Goal: Task Accomplishment & Management: Use online tool/utility

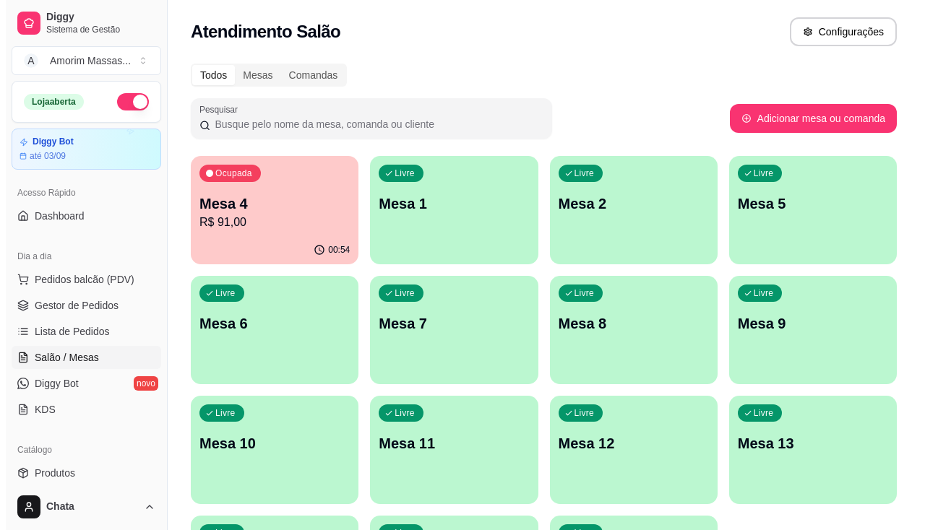
scroll to position [7, 0]
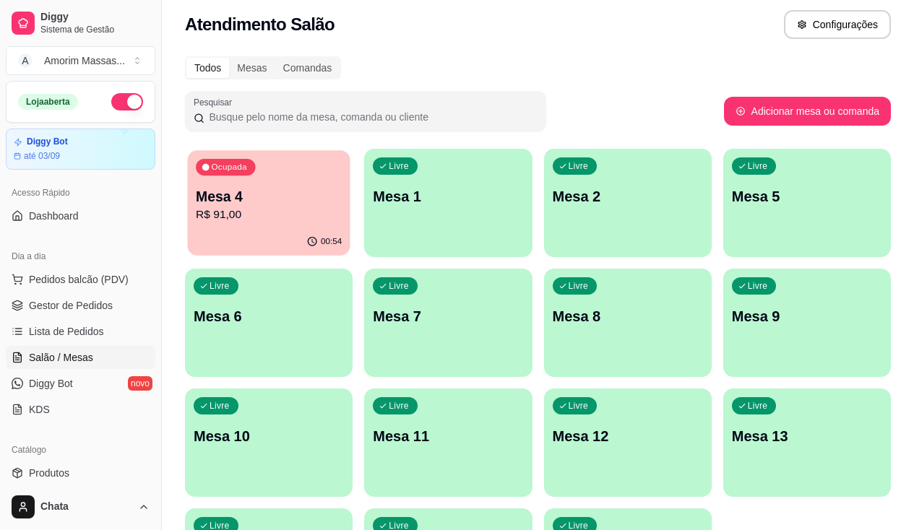
click at [244, 208] on p "R$ 91,00" at bounding box center [269, 215] width 146 height 17
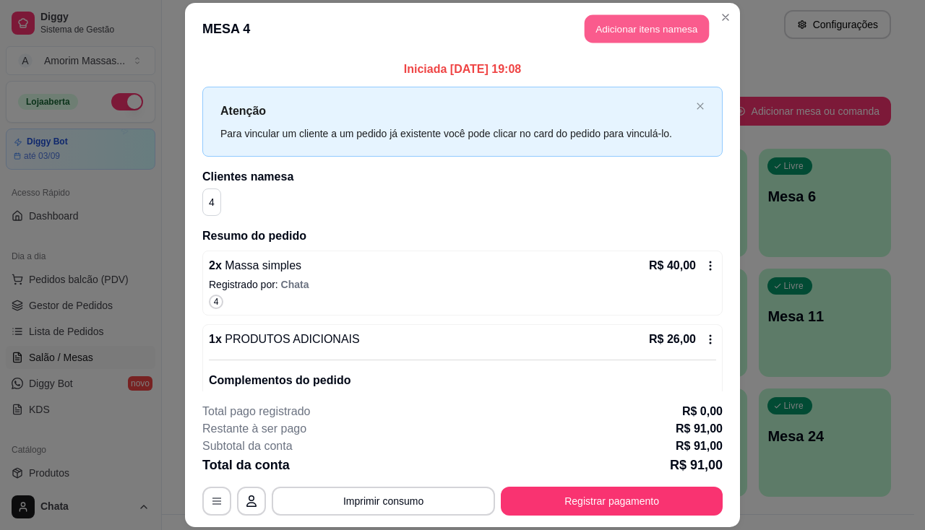
click at [608, 29] on button "Adicionar itens na mesa" at bounding box center [647, 28] width 124 height 28
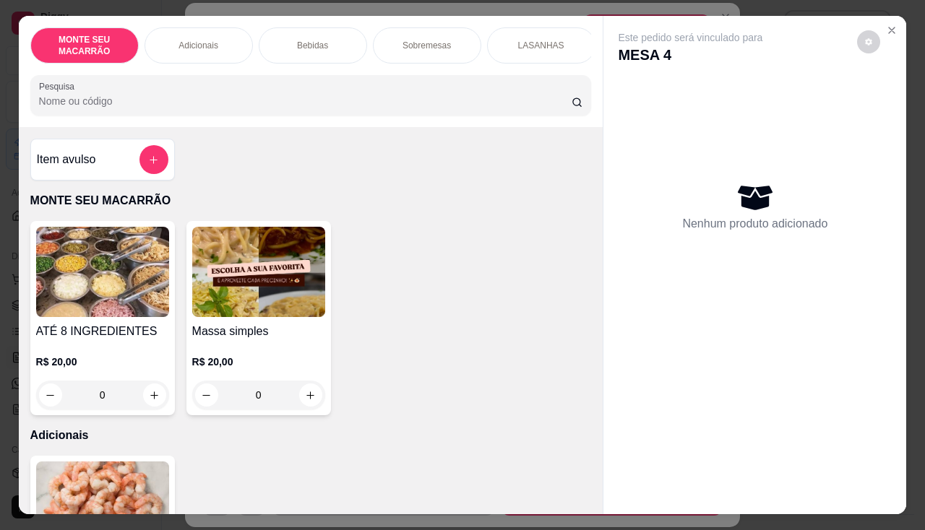
click at [271, 270] on img at bounding box center [258, 272] width 133 height 90
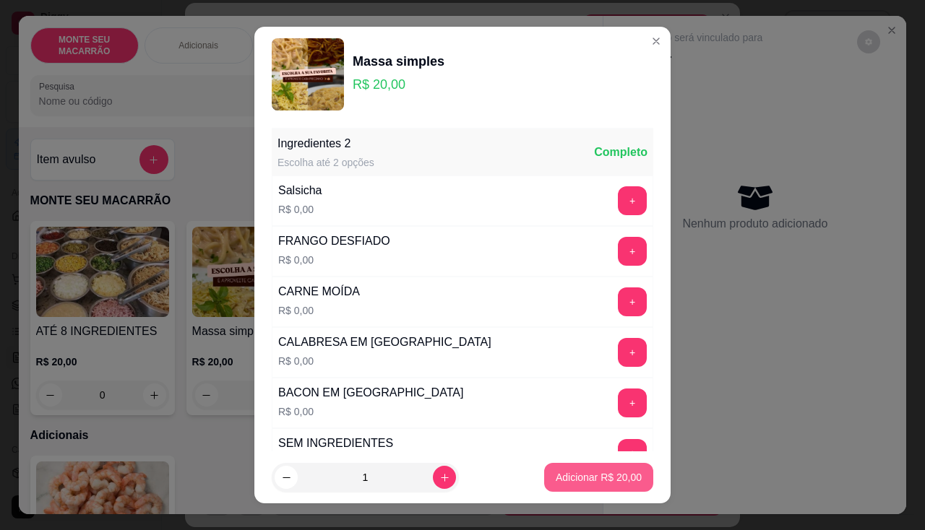
click at [556, 483] on p "Adicionar R$ 20,00" at bounding box center [599, 477] width 86 height 14
type input "1"
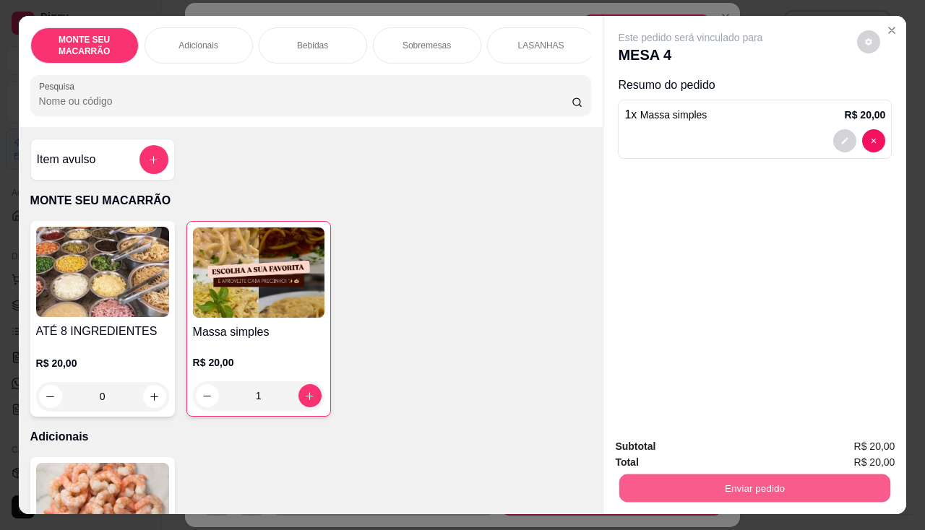
click at [699, 475] on button "Enviar pedido" at bounding box center [754, 489] width 271 height 28
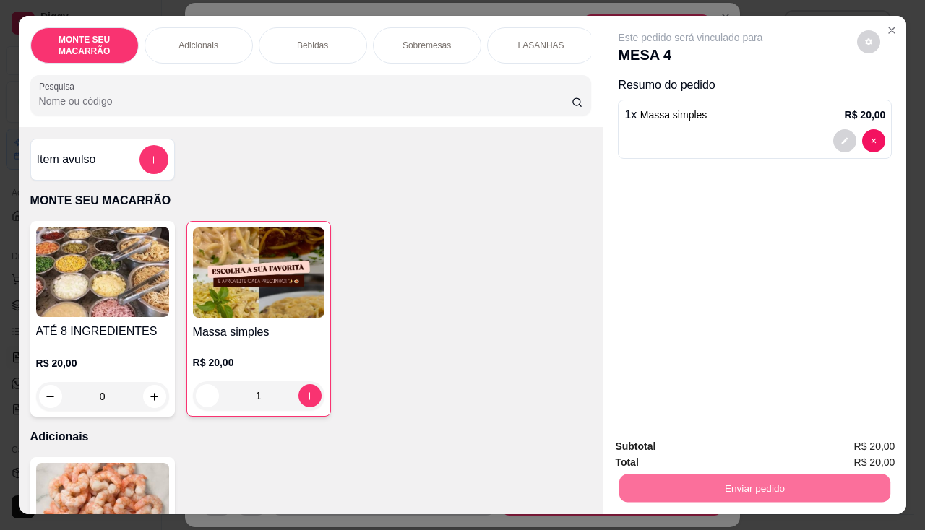
click at [864, 435] on button "Sim, quero registrar" at bounding box center [845, 447] width 108 height 27
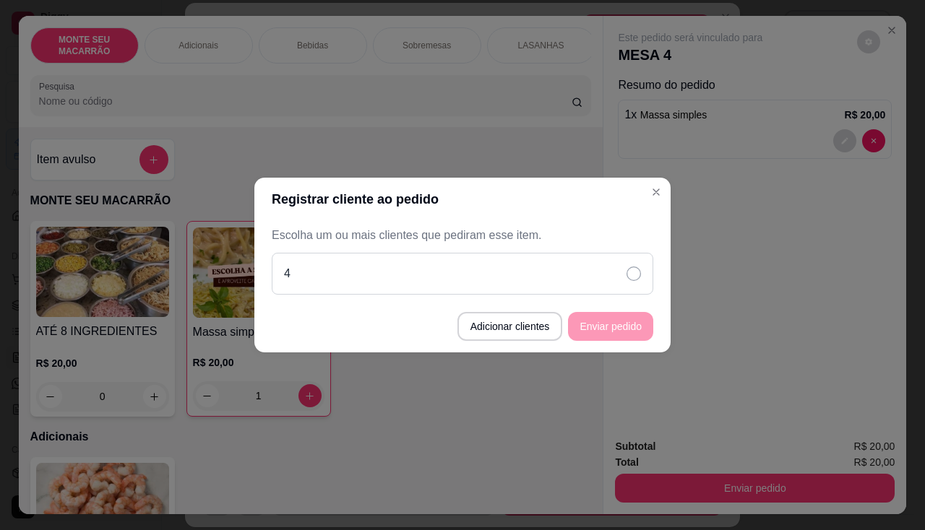
click at [632, 266] on div "4" at bounding box center [463, 274] width 382 height 42
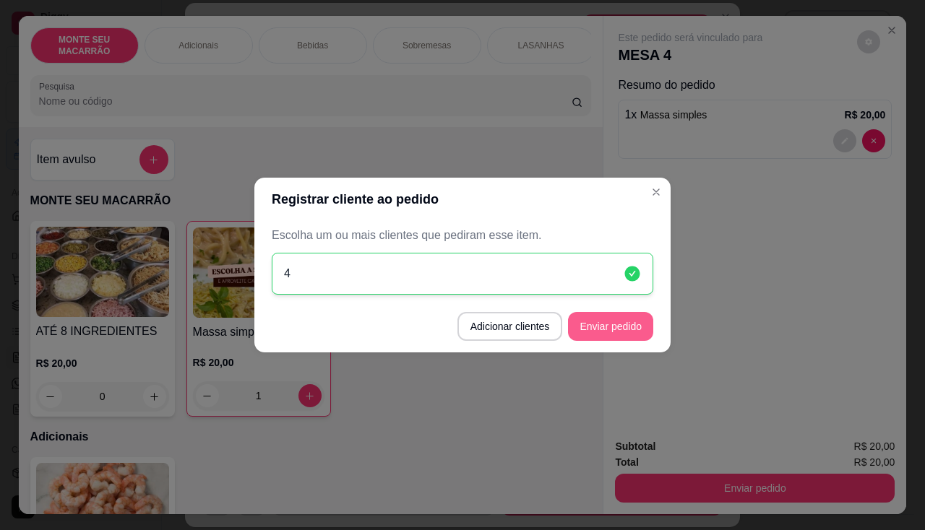
click at [624, 325] on button "Enviar pedido" at bounding box center [610, 326] width 85 height 29
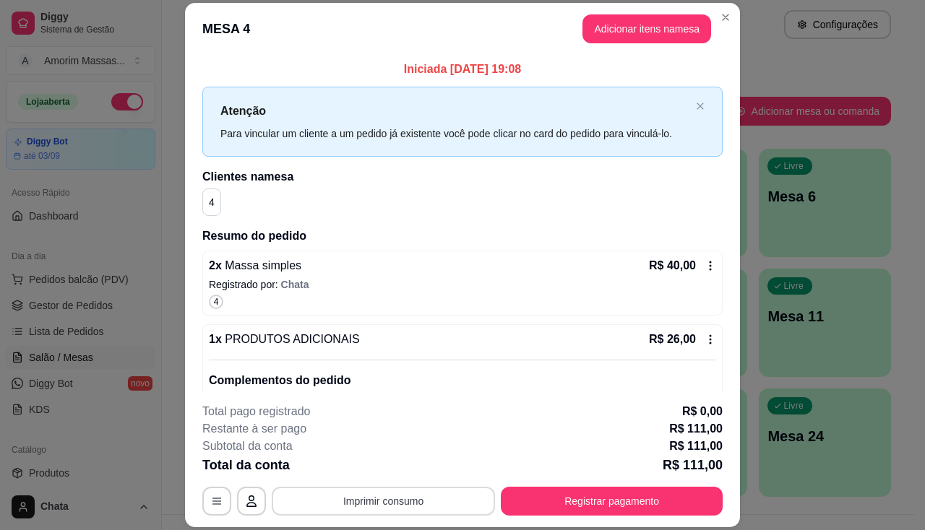
click at [378, 496] on button "Imprimir consumo" at bounding box center [383, 501] width 223 height 29
click at [393, 466] on button "IMPRESSORA" at bounding box center [382, 468] width 105 height 23
click at [398, 507] on button "Imprimir consumo" at bounding box center [383, 502] width 217 height 28
click at [370, 466] on button "IMPRESSORA" at bounding box center [382, 468] width 101 height 22
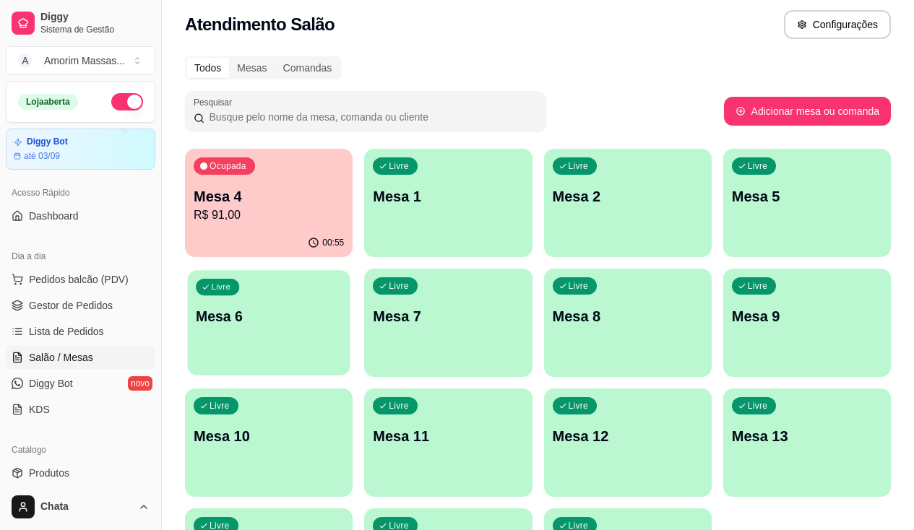
click at [350, 270] on div "Livre Mesa 6" at bounding box center [268, 314] width 163 height 88
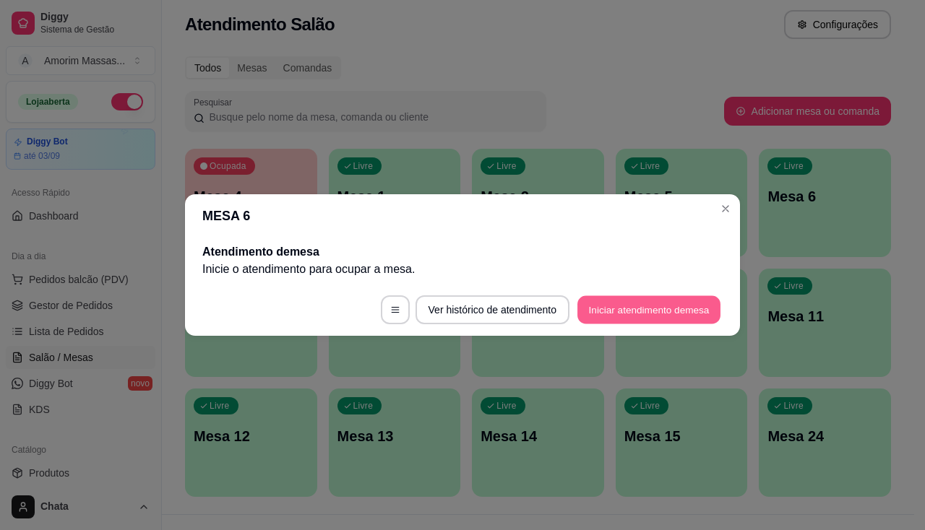
click at [633, 307] on button "Iniciar atendimento de mesa" at bounding box center [648, 310] width 143 height 28
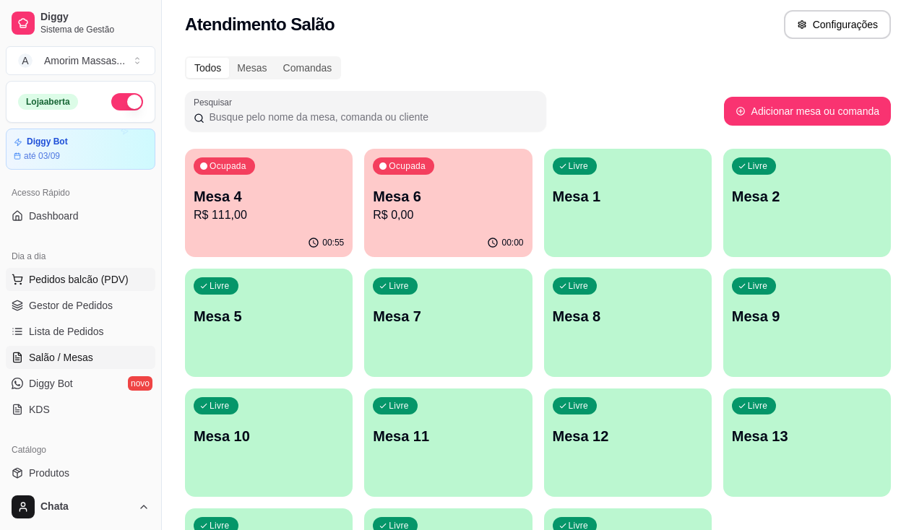
click at [72, 283] on span "Pedidos balcão (PDV)" at bounding box center [79, 279] width 100 height 14
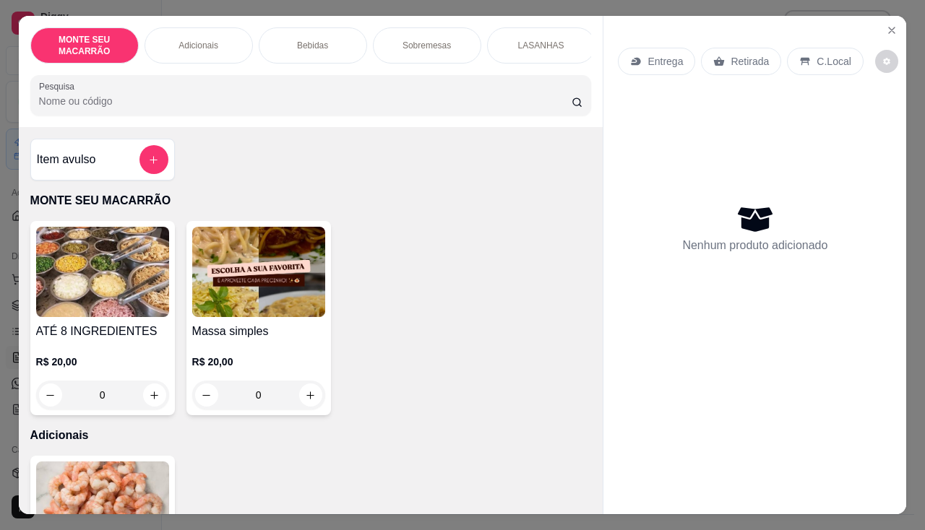
click at [293, 309] on img at bounding box center [258, 272] width 133 height 90
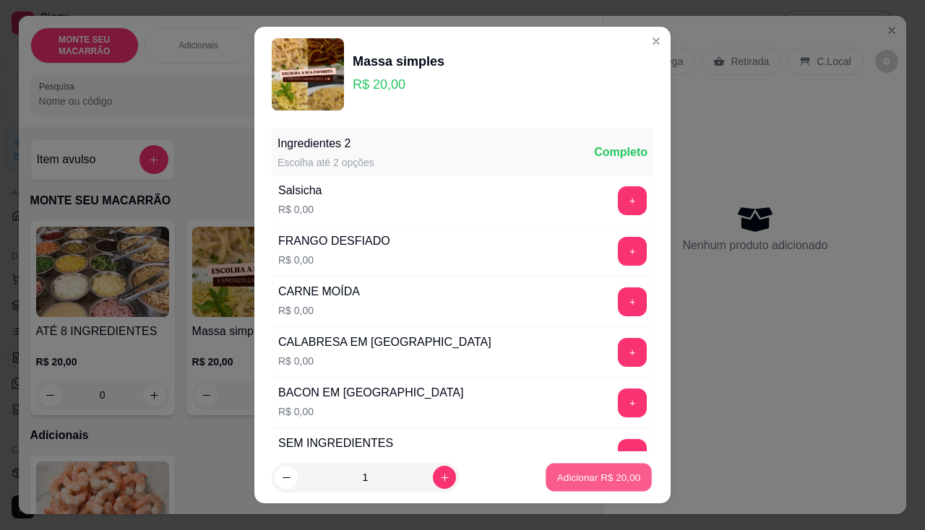
click at [588, 475] on p "Adicionar R$ 20,00" at bounding box center [599, 478] width 84 height 14
type input "1"
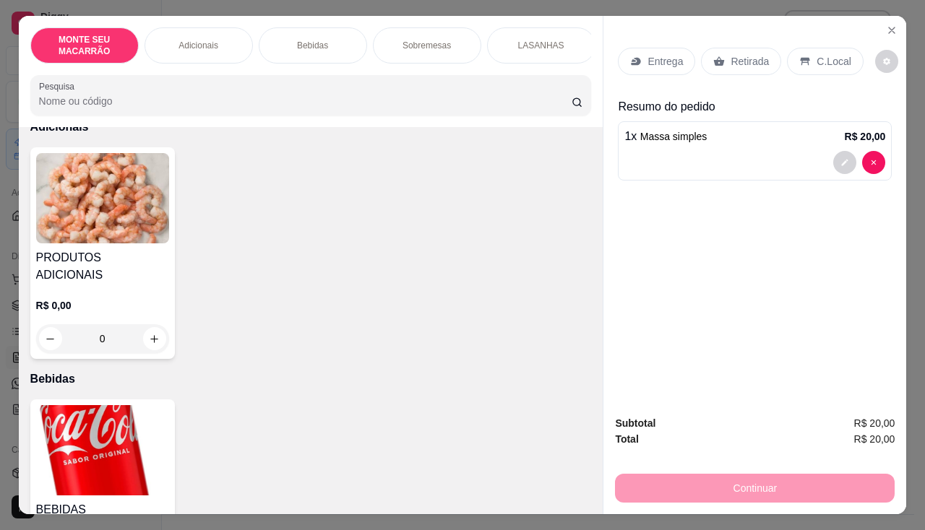
scroll to position [434, 0]
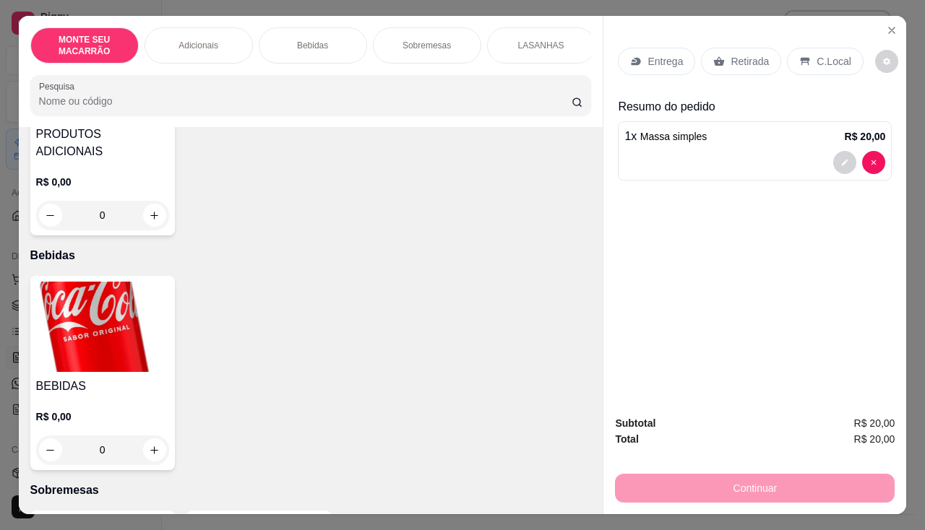
click at [87, 287] on img at bounding box center [102, 327] width 133 height 90
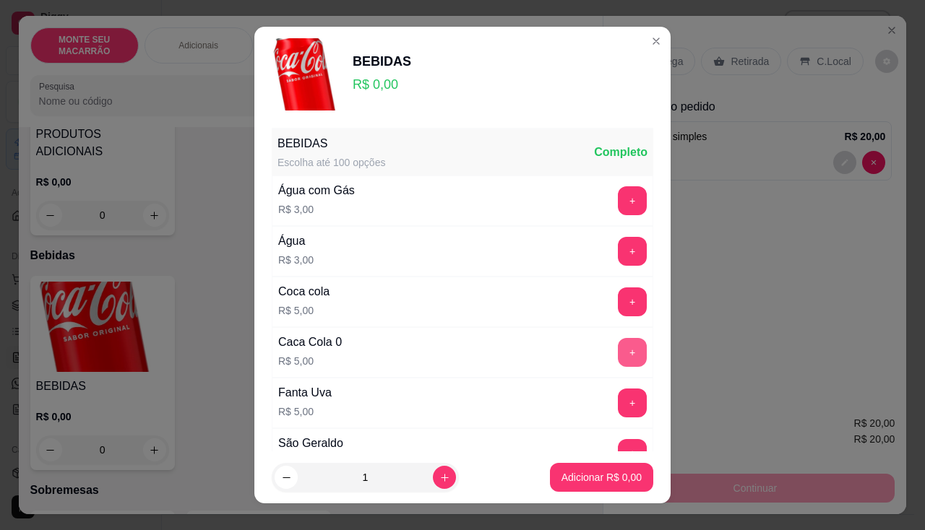
click at [618, 343] on button "+" at bounding box center [632, 352] width 29 height 29
click at [567, 480] on p "Adicionar R$ 5,00" at bounding box center [601, 478] width 78 height 14
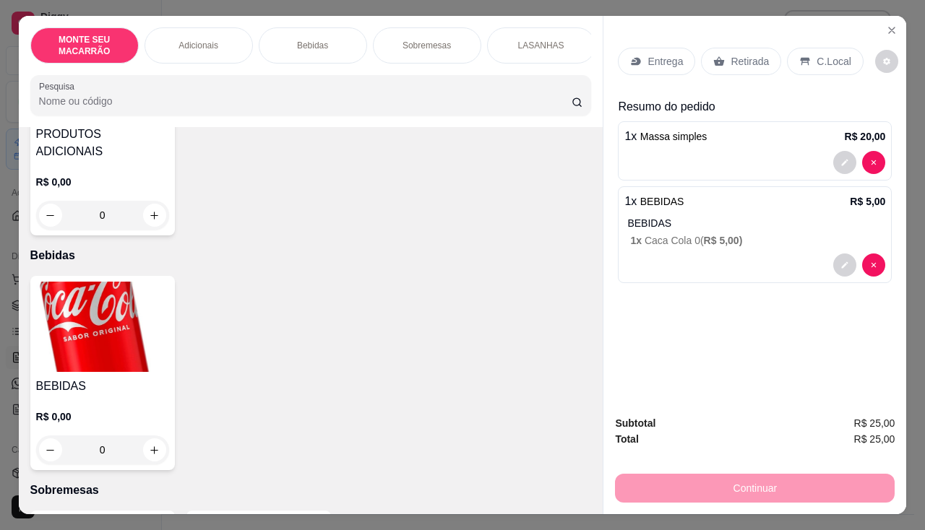
click at [817, 54] on p "C.Local" at bounding box center [834, 61] width 34 height 14
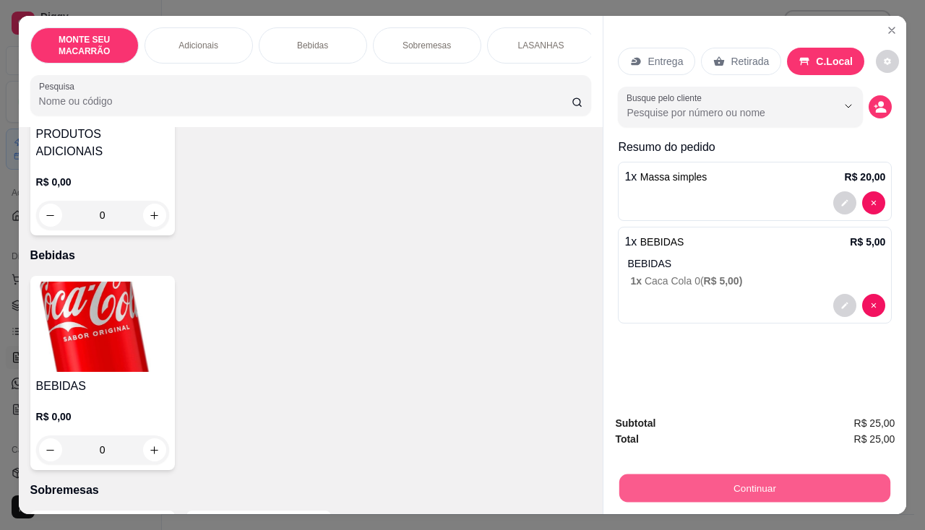
click at [804, 479] on button "Continuar" at bounding box center [754, 489] width 271 height 28
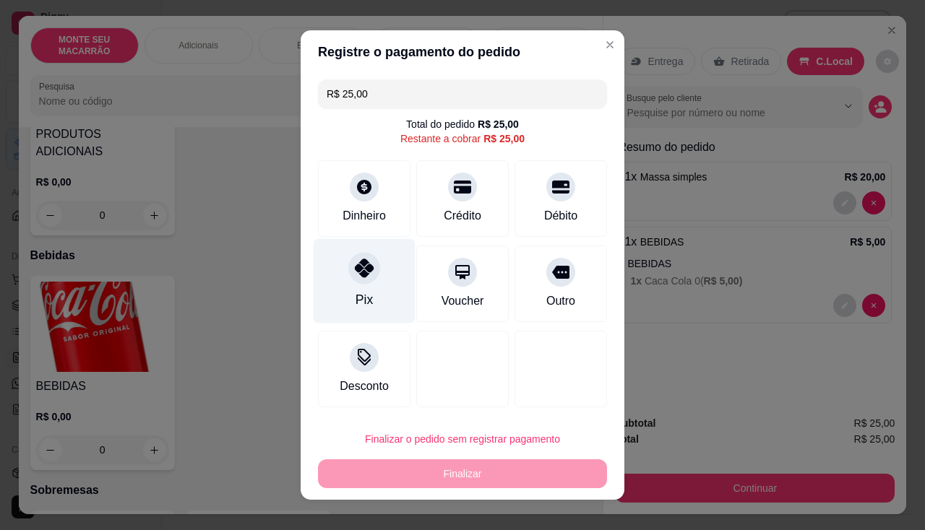
click at [348, 272] on div at bounding box center [364, 268] width 32 height 32
type input "R$ 0,00"
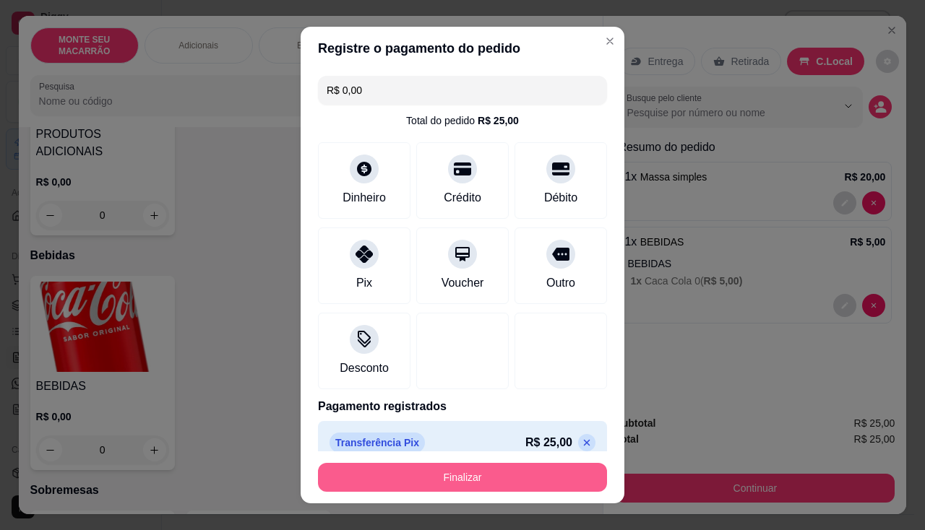
click at [455, 481] on button "Finalizar" at bounding box center [462, 477] width 289 height 29
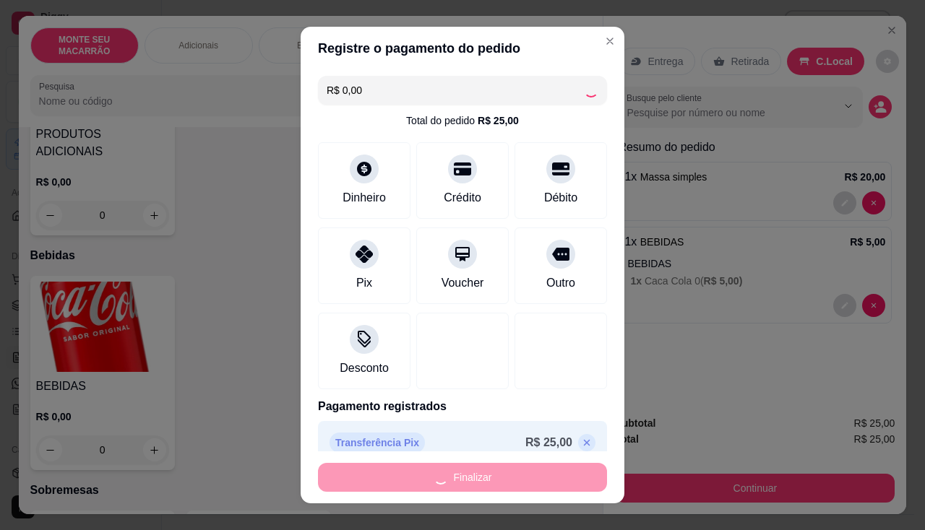
type input "0"
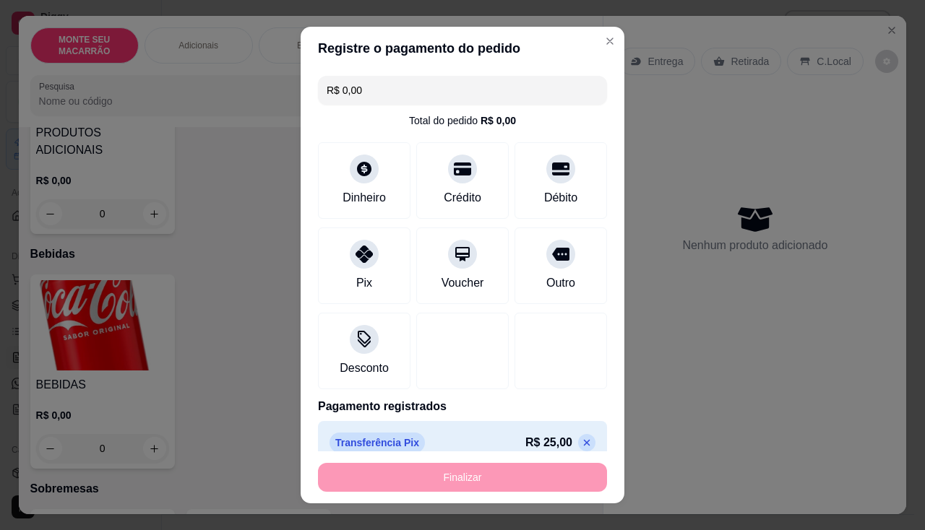
type input "-R$ 25,00"
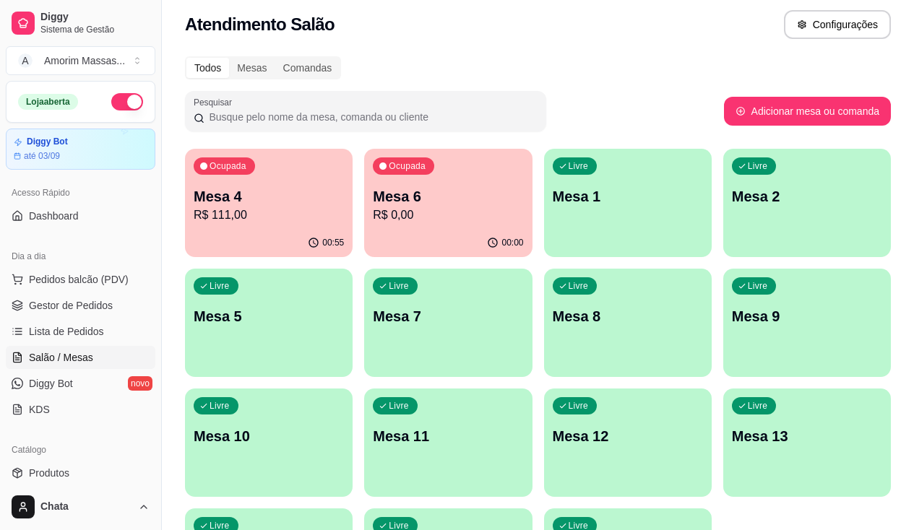
click at [266, 194] on p "Mesa 4" at bounding box center [269, 196] width 150 height 20
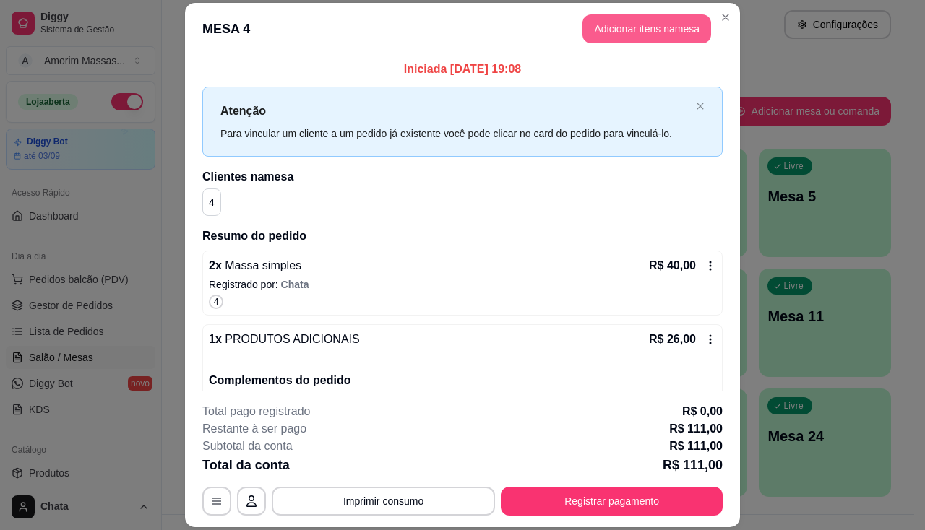
click at [629, 27] on button "Adicionar itens na mesa" at bounding box center [646, 28] width 129 height 29
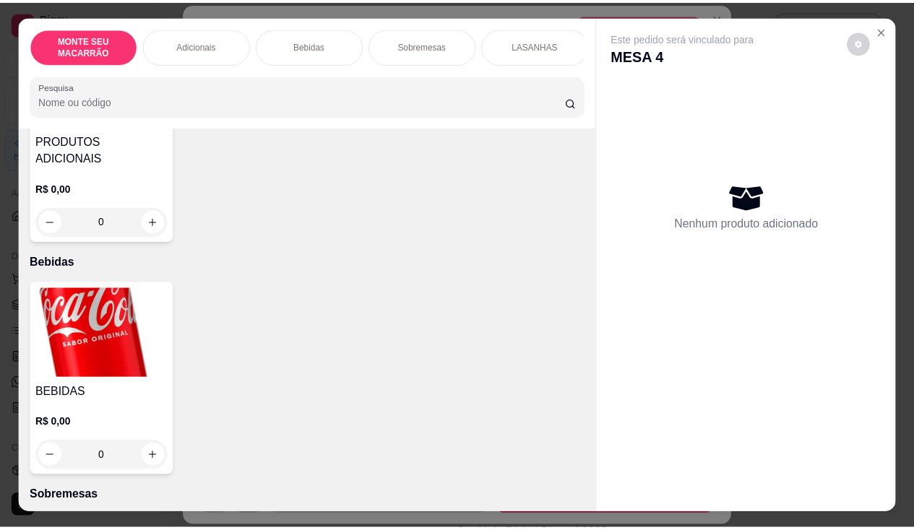
scroll to position [506, 0]
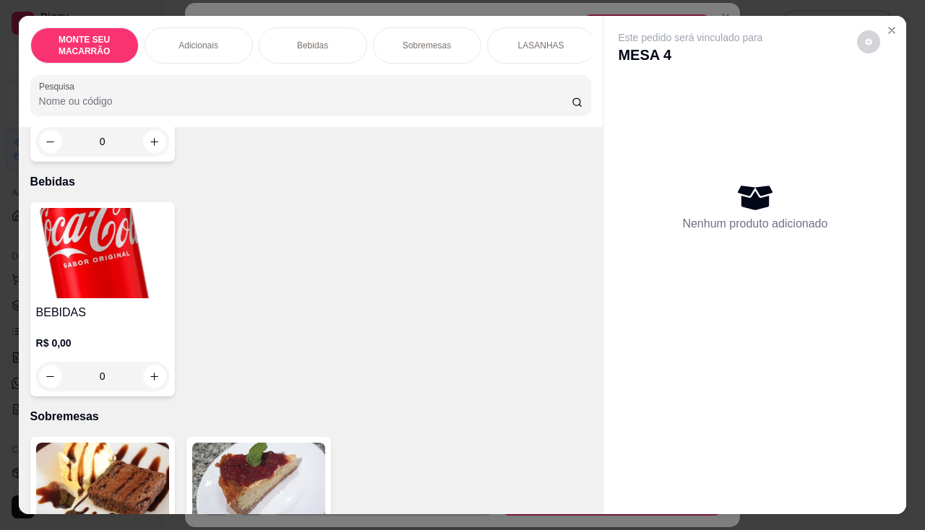
click at [67, 237] on img at bounding box center [102, 253] width 133 height 90
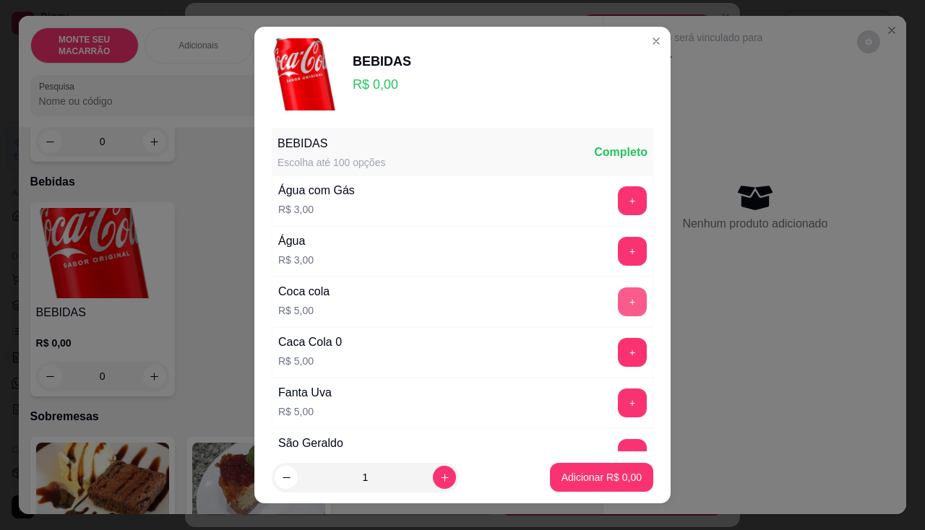
click at [618, 303] on button "+" at bounding box center [632, 302] width 29 height 29
click at [576, 474] on p "Adicionar R$ 5,00" at bounding box center [602, 477] width 80 height 14
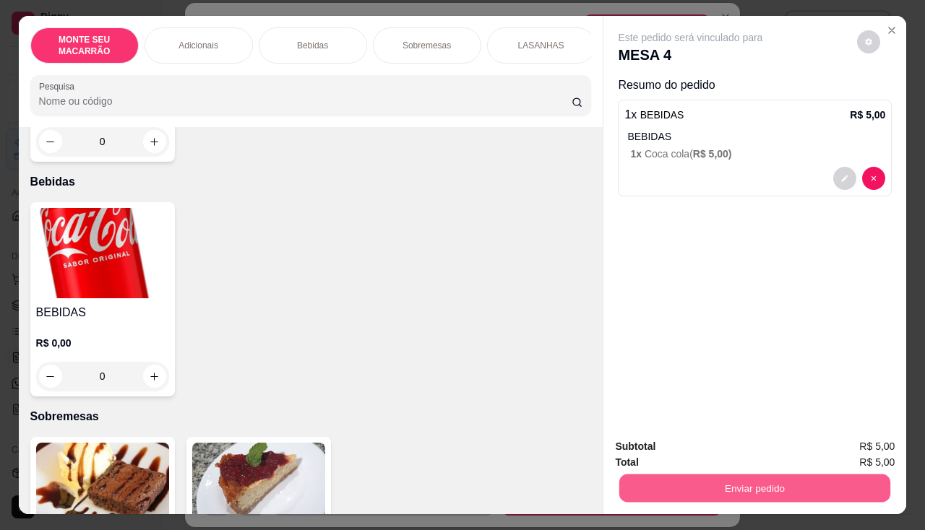
click at [722, 478] on button "Enviar pedido" at bounding box center [754, 489] width 271 height 28
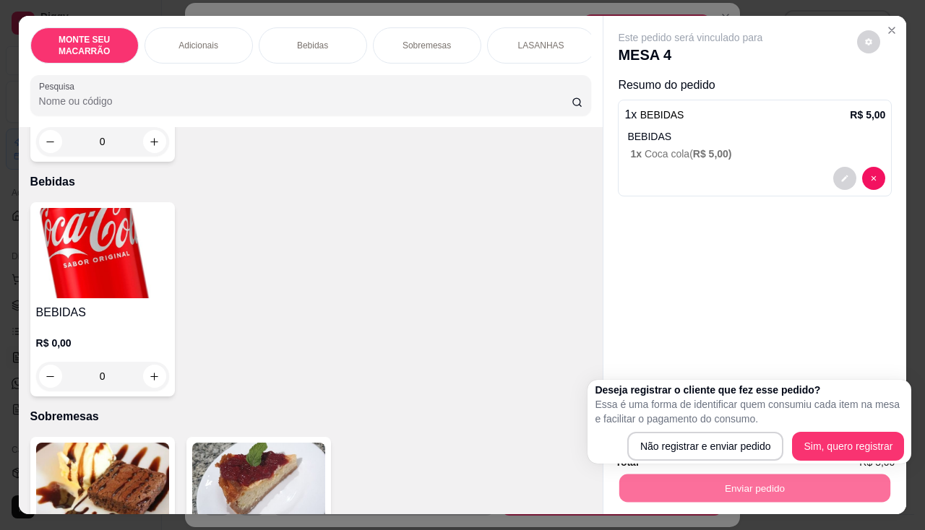
click at [849, 426] on div "Deseja registrar o cliente que fez esse pedido? Essa é uma forma de identificar…" at bounding box center [749, 422] width 309 height 78
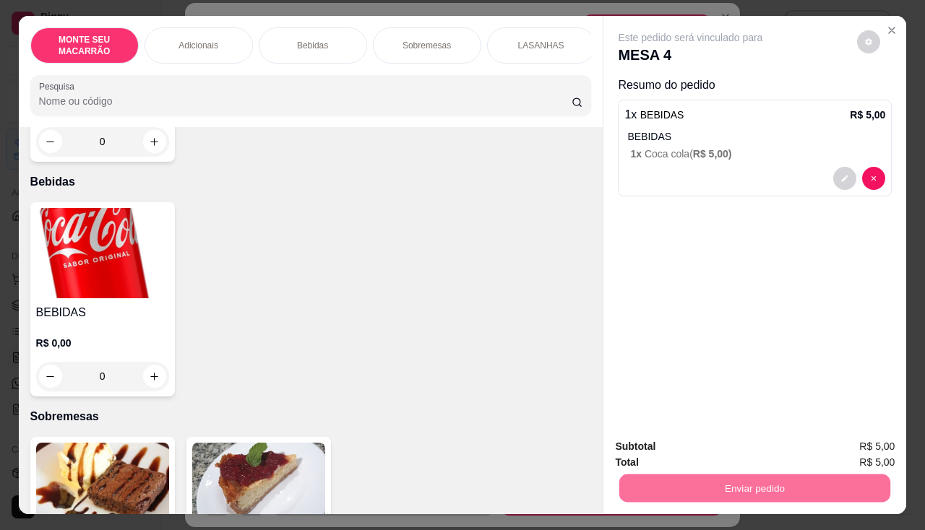
click at [847, 444] on button "Sim, quero registrar" at bounding box center [845, 447] width 108 height 27
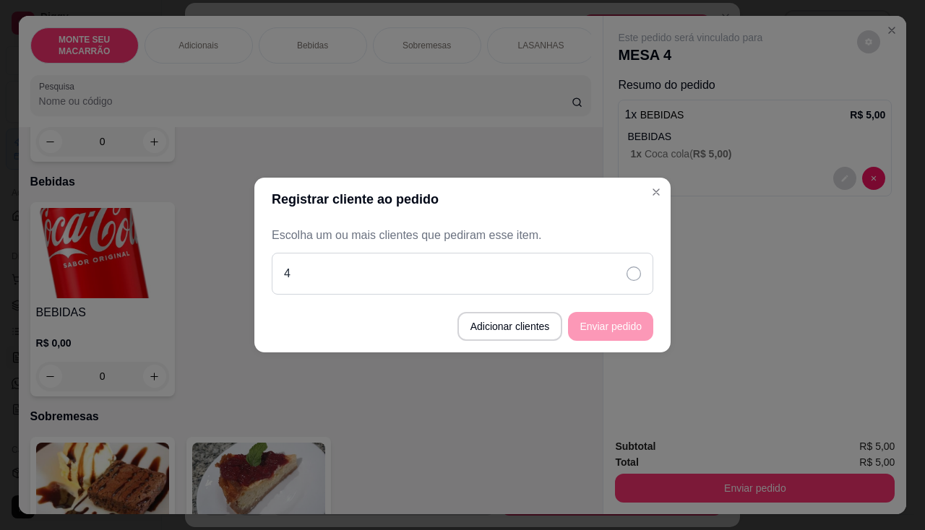
click at [629, 273] on icon at bounding box center [634, 274] width 14 height 14
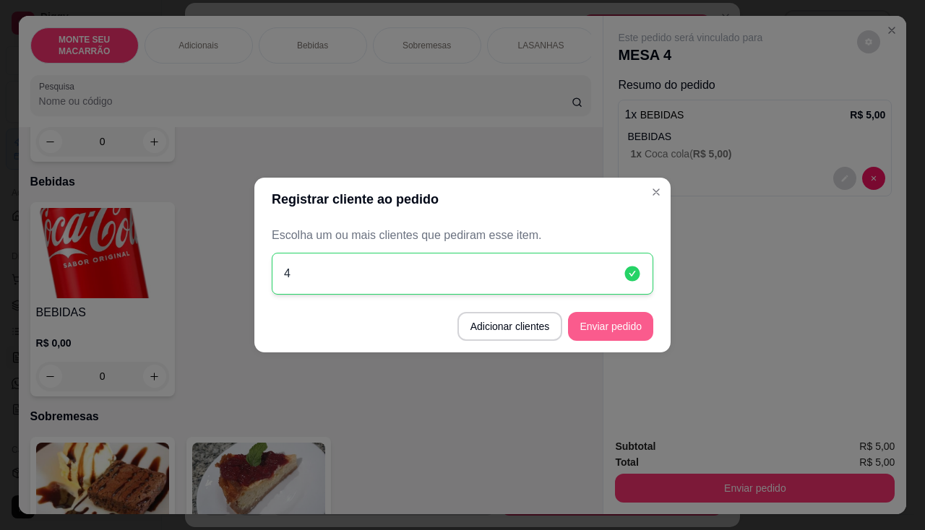
click at [629, 327] on button "Enviar pedido" at bounding box center [610, 326] width 85 height 29
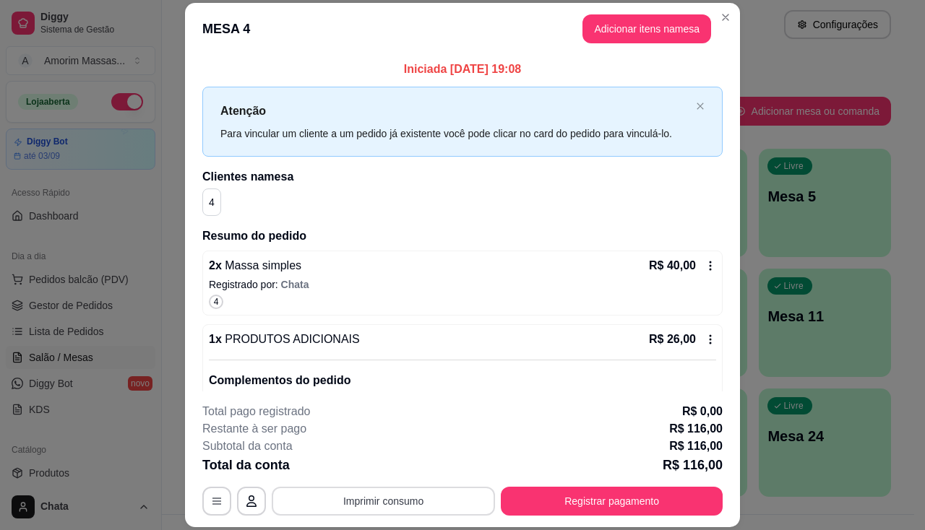
click at [426, 492] on button "Imprimir consumo" at bounding box center [383, 501] width 223 height 29
click at [399, 464] on button "IMPRESSORA" at bounding box center [382, 468] width 101 height 22
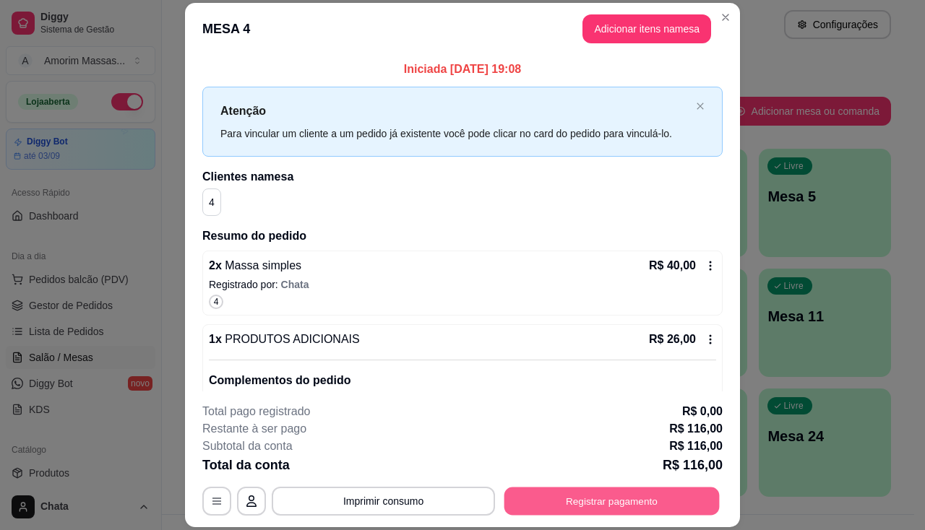
click at [639, 504] on button "Registrar pagamento" at bounding box center [611, 502] width 215 height 28
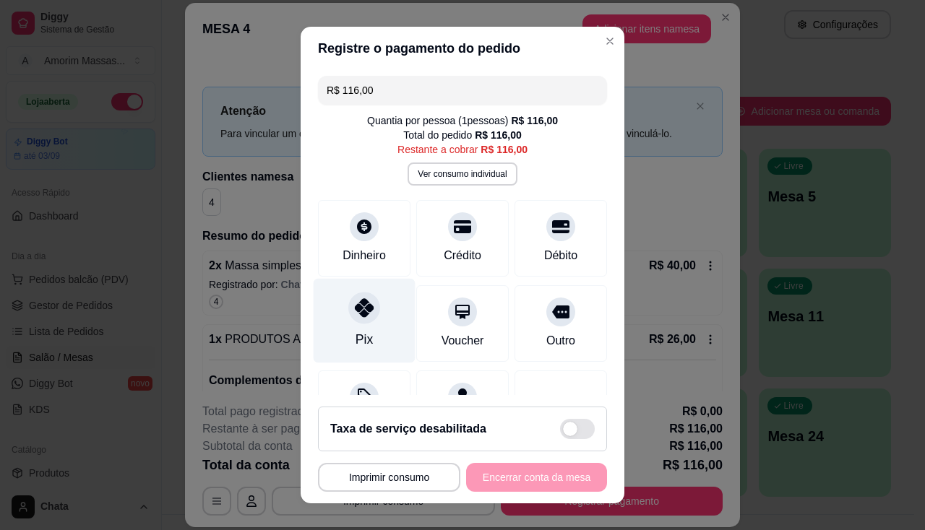
click at [355, 299] on icon at bounding box center [364, 307] width 19 height 19
type input "R$ 0,00"
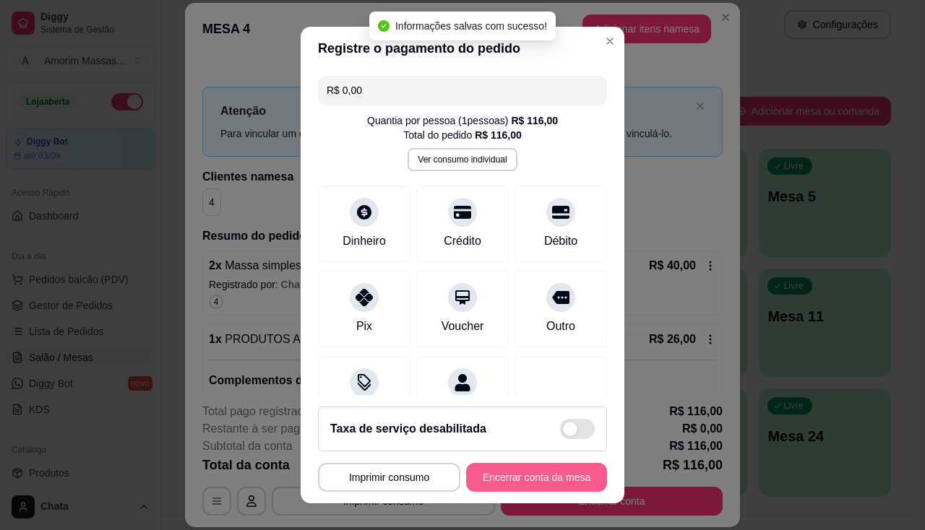
click at [502, 482] on button "Encerrar conta da mesa" at bounding box center [536, 477] width 141 height 29
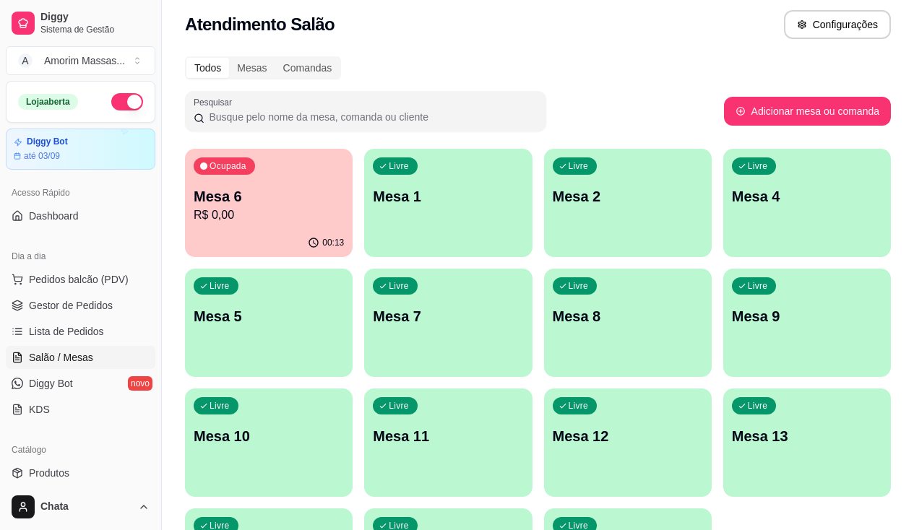
click at [443, 429] on div "Ocupada Mesa 6 R$ 0,00 00:13 Livre Mesa 1 Livre Mesa 2 Livre Mesa 4 Livre Mesa …" at bounding box center [538, 383] width 706 height 468
click at [732, 439] on p "Mesa 13" at bounding box center [807, 436] width 150 height 20
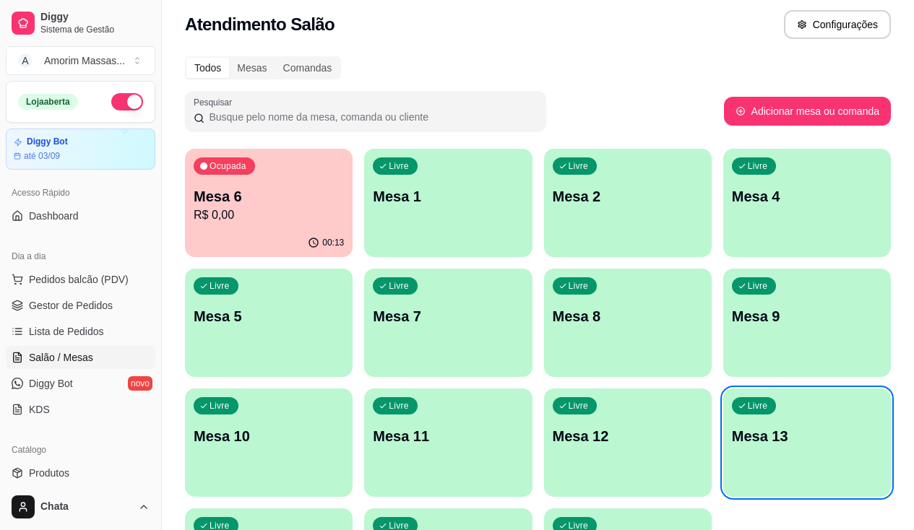
drag, startPoint x: 627, startPoint y: 372, endPoint x: 521, endPoint y: 60, distance: 329.5
click at [521, 60] on div "Todos Mesas Comandas" at bounding box center [538, 67] width 706 height 23
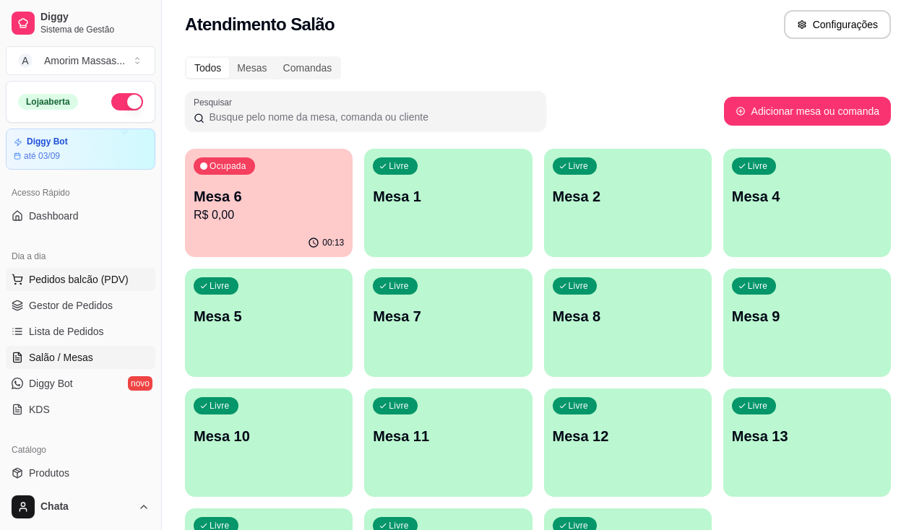
click at [55, 280] on span "Pedidos balcão (PDV)" at bounding box center [79, 279] width 100 height 14
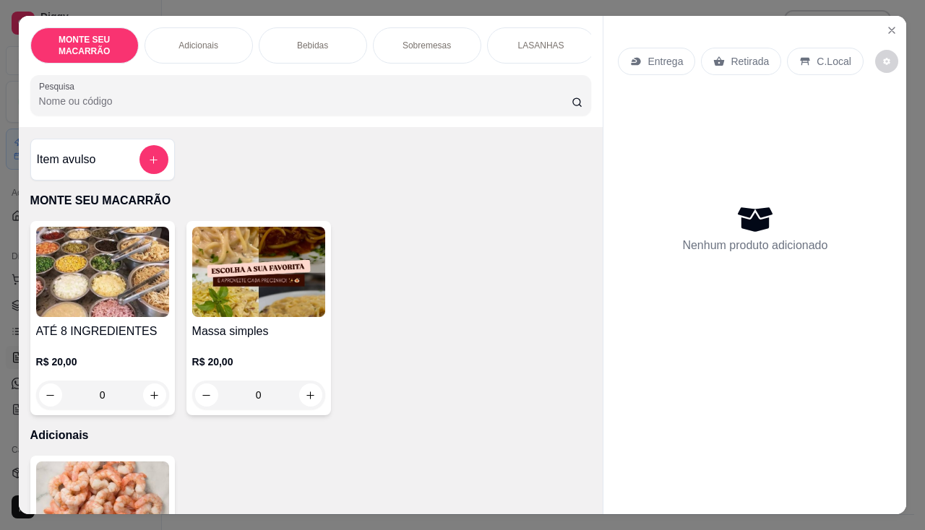
click at [223, 300] on img at bounding box center [258, 272] width 133 height 90
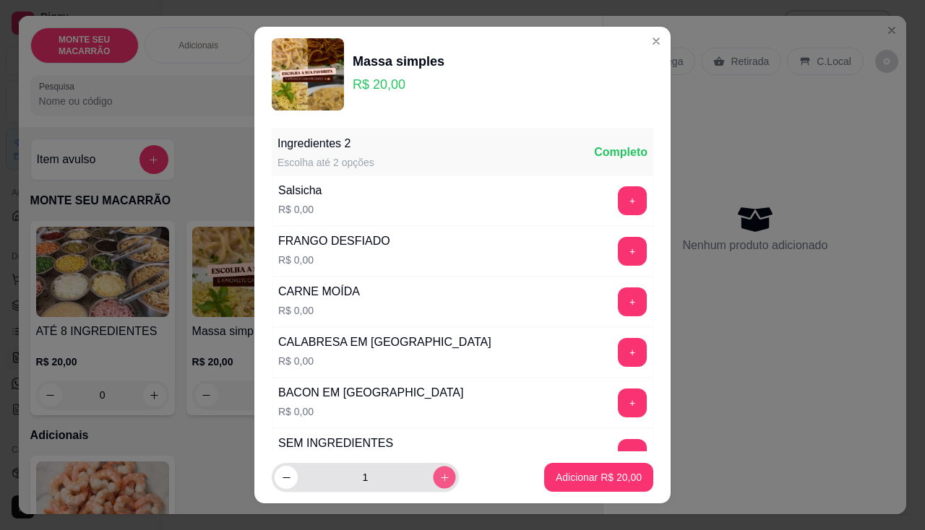
click at [439, 474] on icon "increase-product-quantity" at bounding box center [444, 478] width 11 height 11
type input "3"
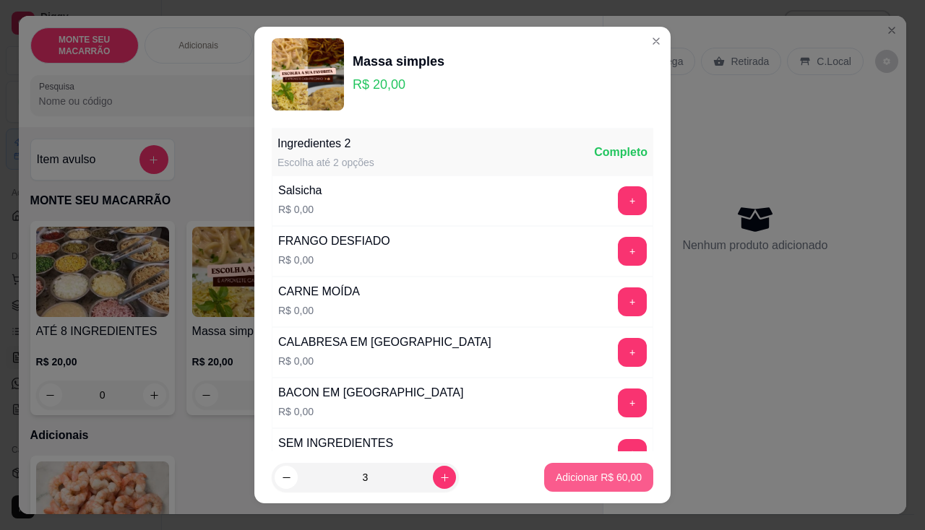
click at [612, 480] on p "Adicionar R$ 60,00" at bounding box center [599, 477] width 86 height 14
type input "3"
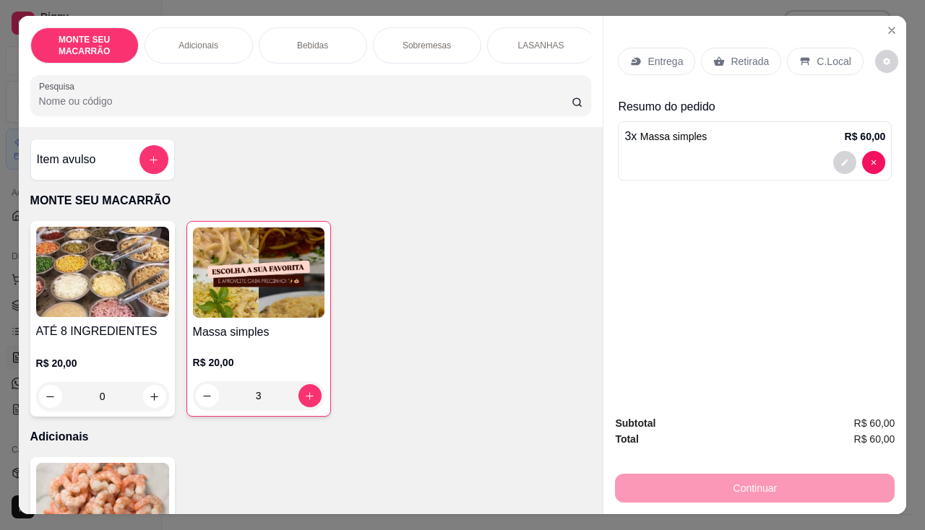
click at [668, 54] on p "Entrega" at bounding box center [665, 61] width 35 height 14
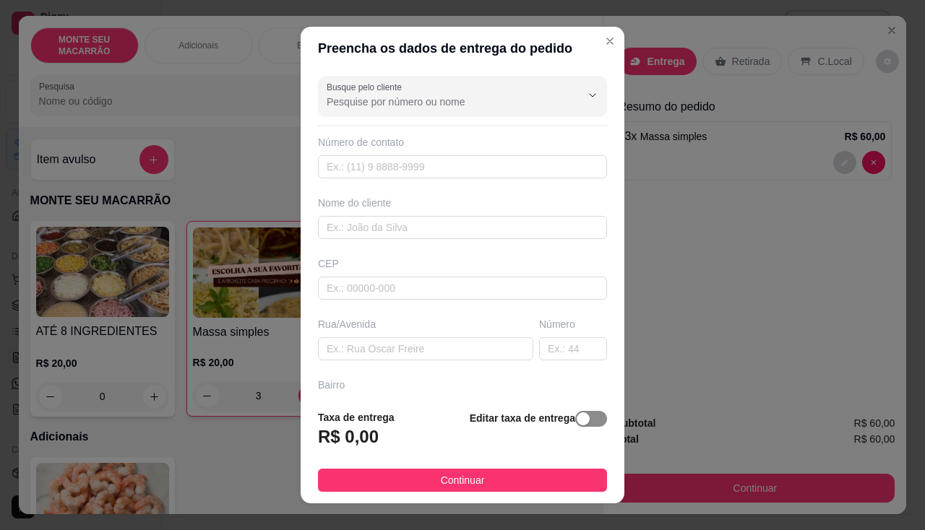
click at [575, 423] on span "button" at bounding box center [591, 419] width 32 height 16
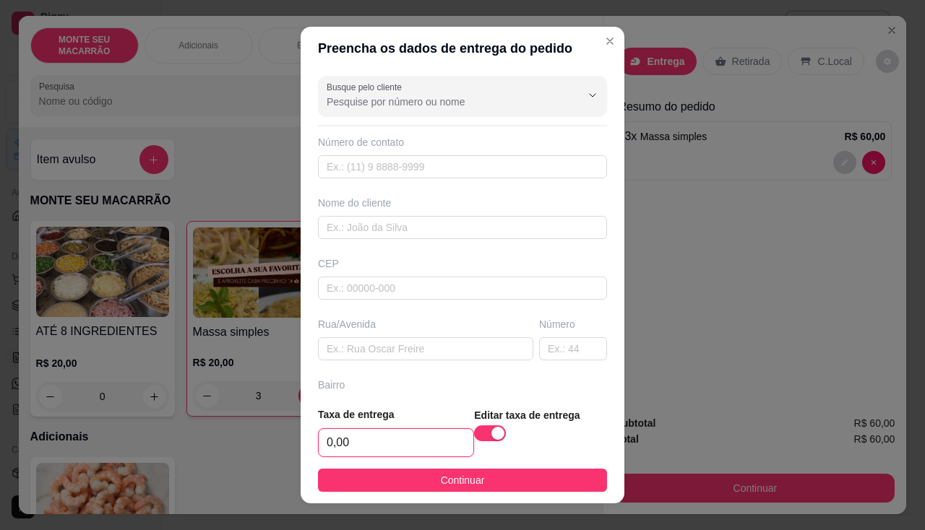
click at [353, 442] on input "0,00" at bounding box center [396, 442] width 155 height 27
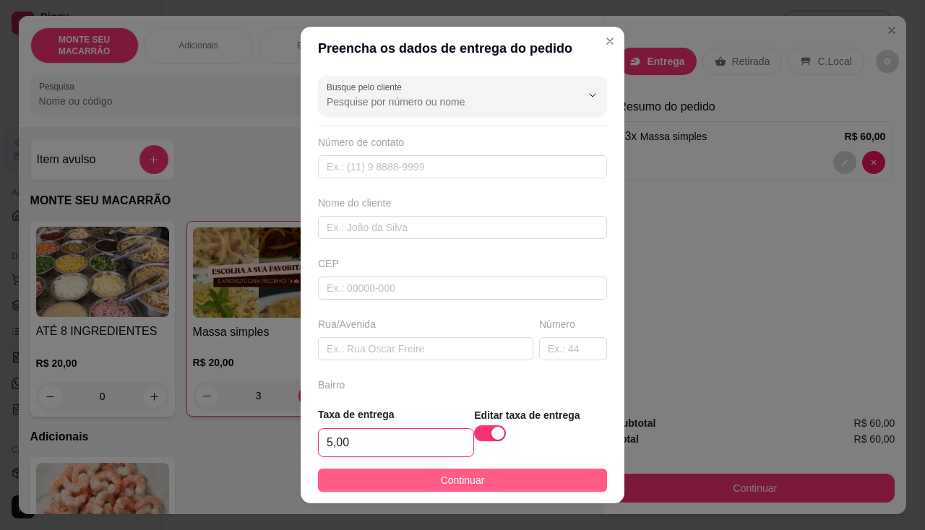
type input "5,00"
click at [414, 476] on button "Continuar" at bounding box center [462, 480] width 289 height 23
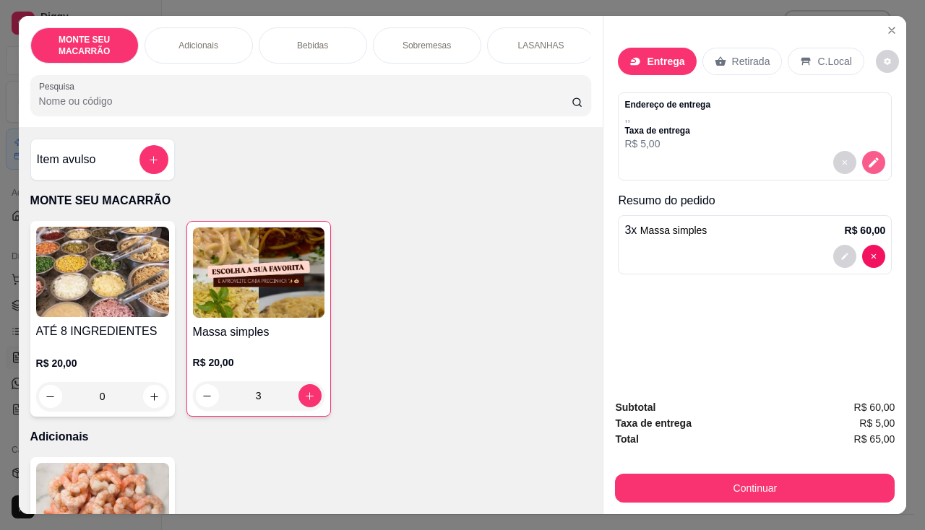
click at [867, 156] on icon "decrease-product-quantity" at bounding box center [873, 162] width 13 height 13
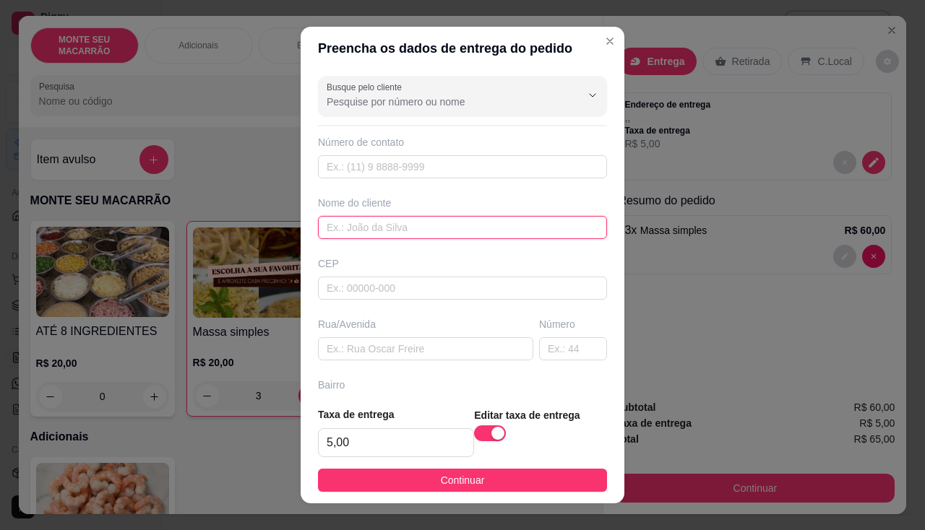
click at [407, 236] on input "text" at bounding box center [462, 227] width 289 height 23
type input "[PERSON_NAME]"
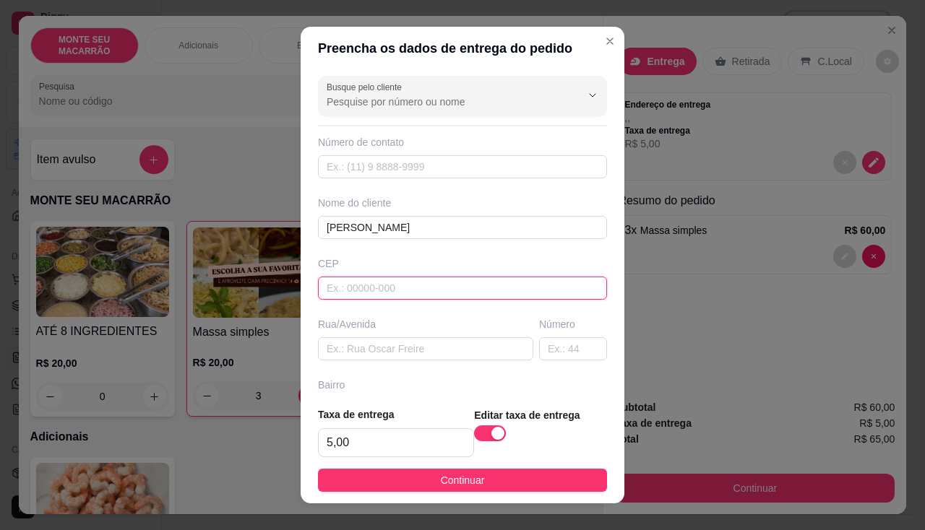
click at [436, 288] on input "text" at bounding box center [462, 288] width 289 height 23
type input "62764000"
type input "Mulungu"
type input "62764000"
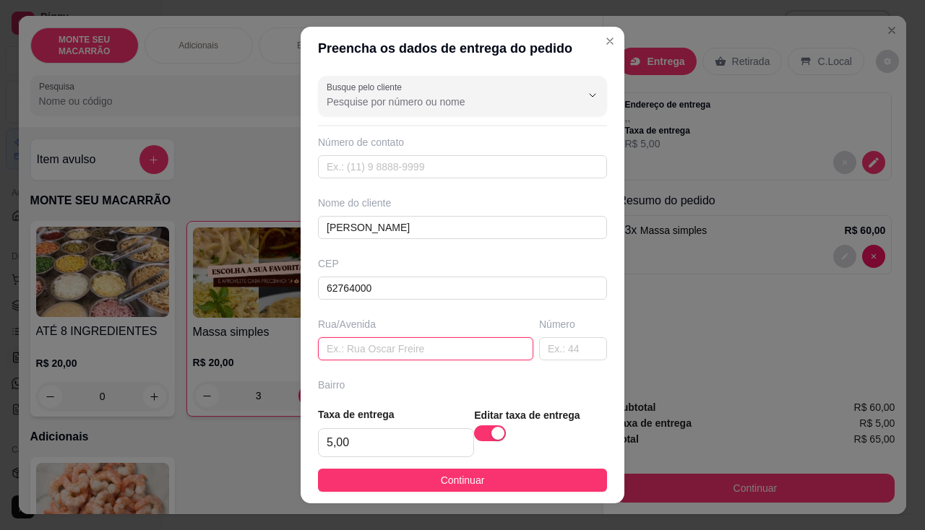
click at [376, 354] on input "text" at bounding box center [425, 348] width 215 height 23
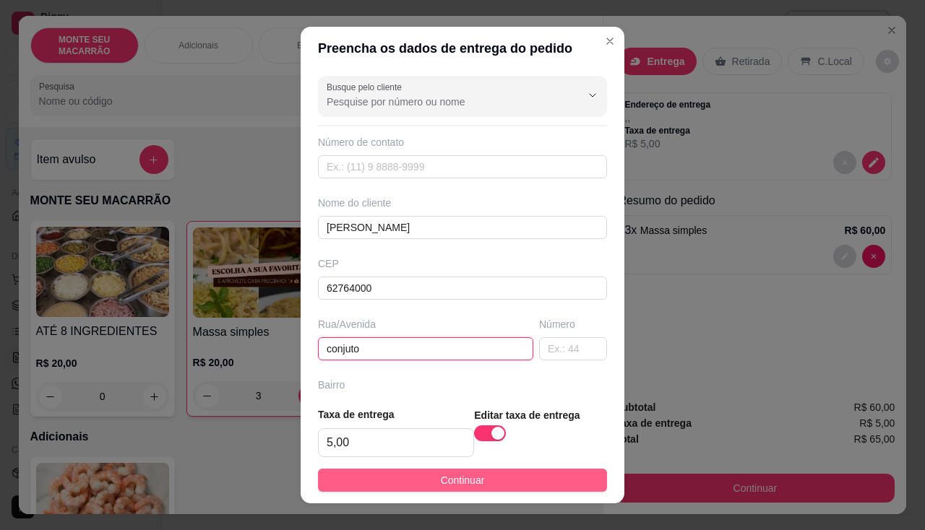
type input "conjuto"
click at [400, 486] on button "Continuar" at bounding box center [462, 480] width 289 height 23
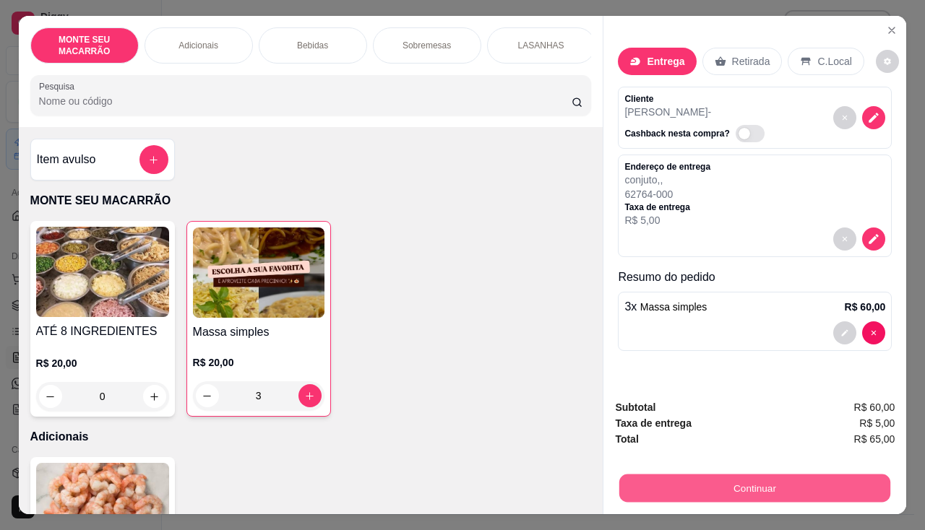
click at [817, 485] on button "Continuar" at bounding box center [754, 489] width 271 height 28
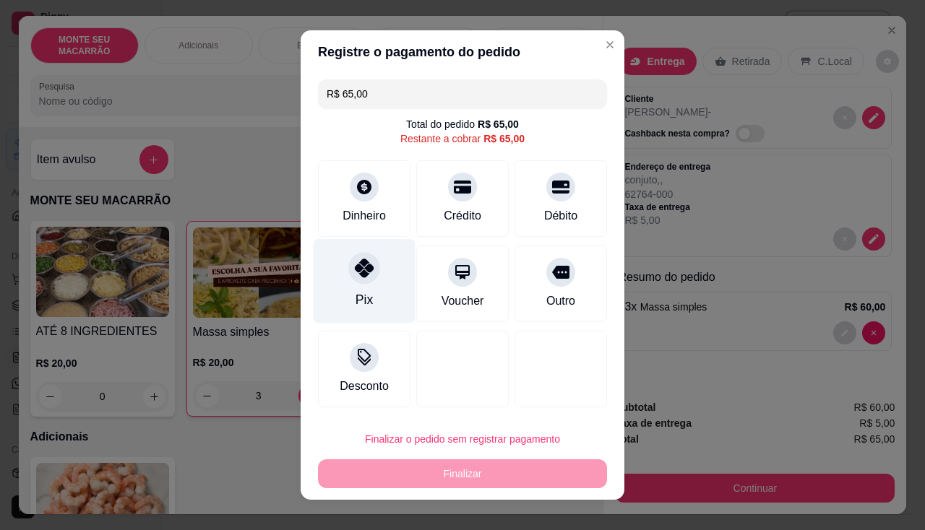
click at [356, 270] on icon at bounding box center [364, 268] width 19 height 19
type input "R$ 0,00"
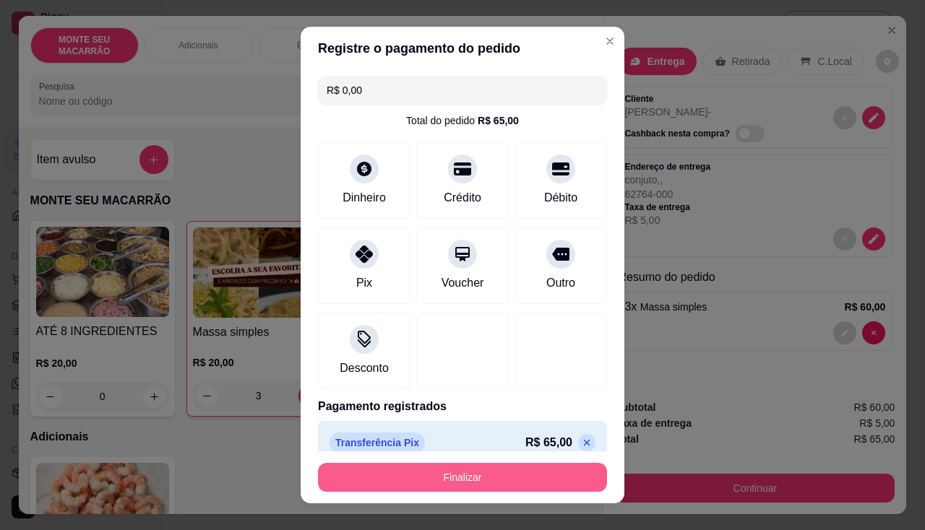
click at [425, 479] on button "Finalizar" at bounding box center [462, 477] width 289 height 29
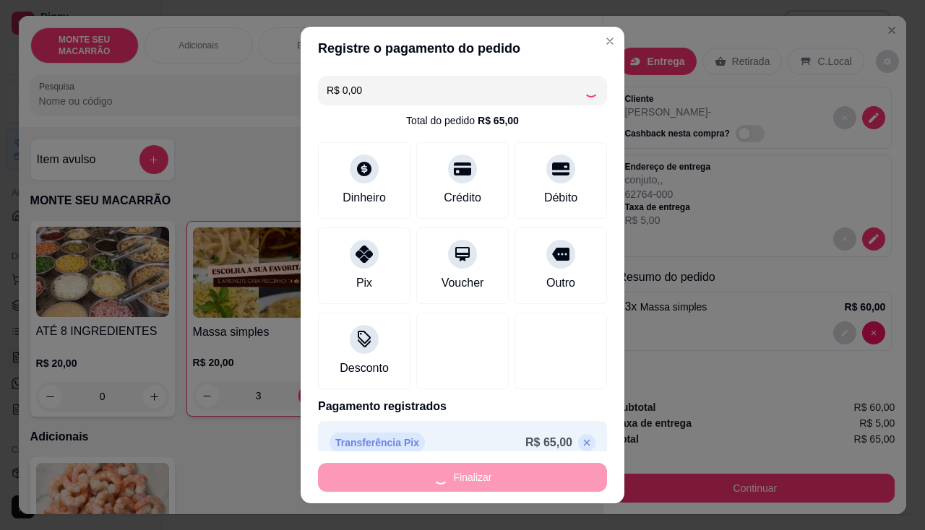
type input "0"
type input "-R$ 65,00"
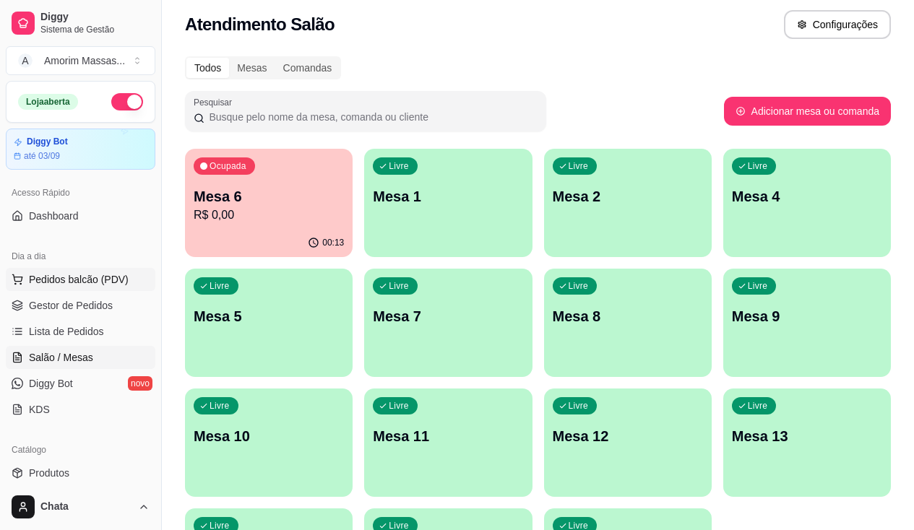
click at [85, 277] on span "Pedidos balcão (PDV)" at bounding box center [79, 279] width 100 height 14
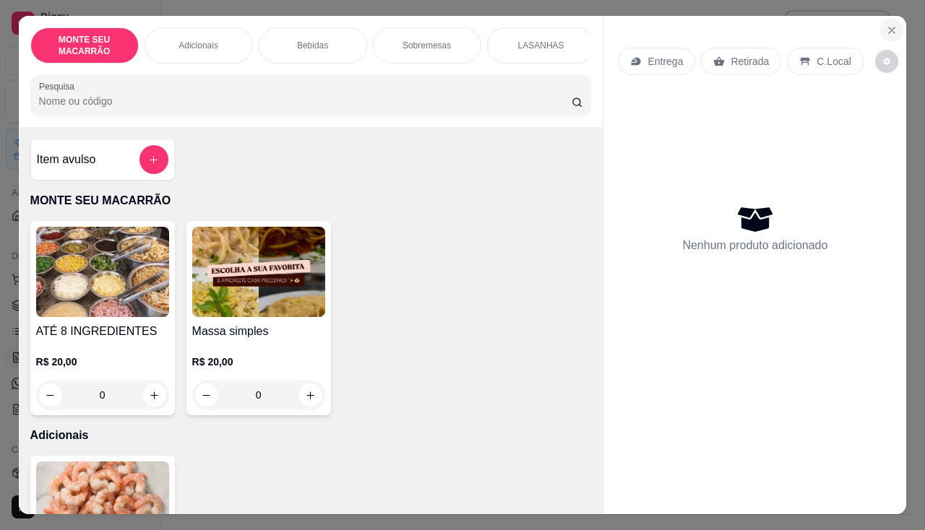
click at [889, 29] on icon "Close" at bounding box center [892, 31] width 12 height 12
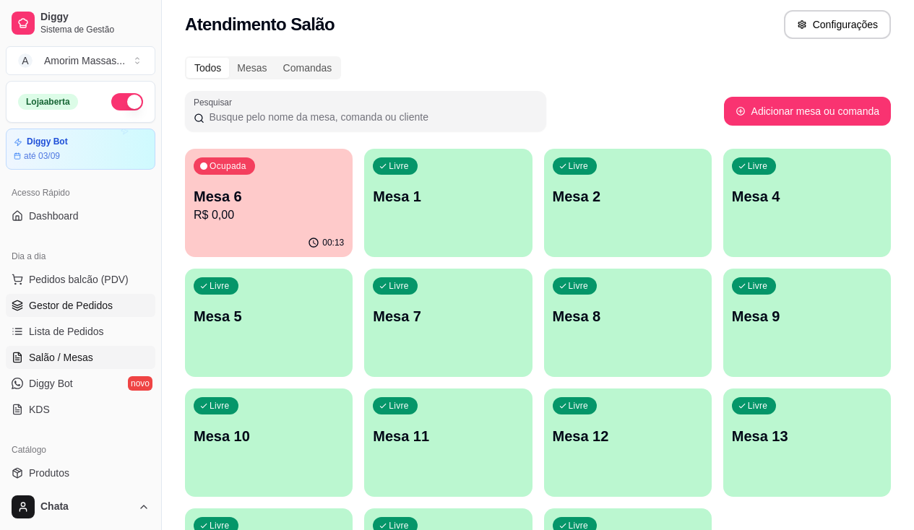
click at [88, 304] on span "Gestor de Pedidos" at bounding box center [71, 305] width 84 height 14
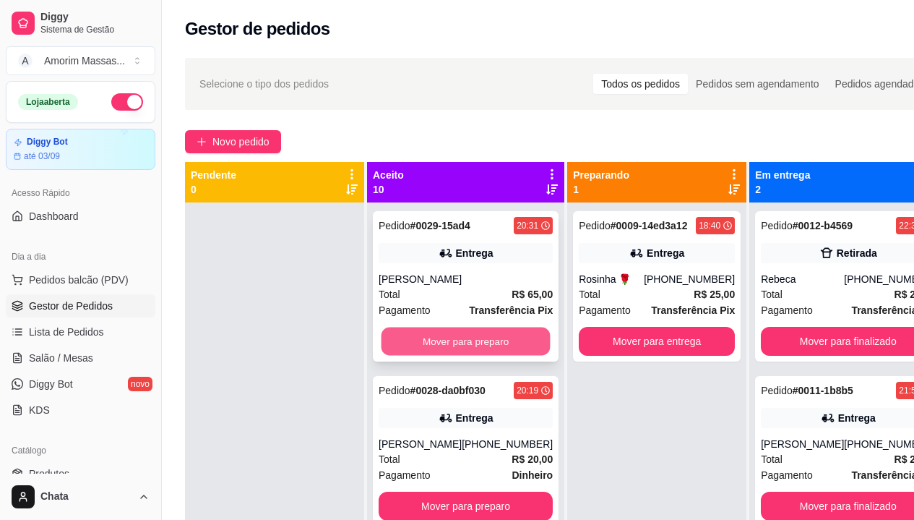
click at [463, 335] on button "Mover para preparo" at bounding box center [466, 341] width 169 height 28
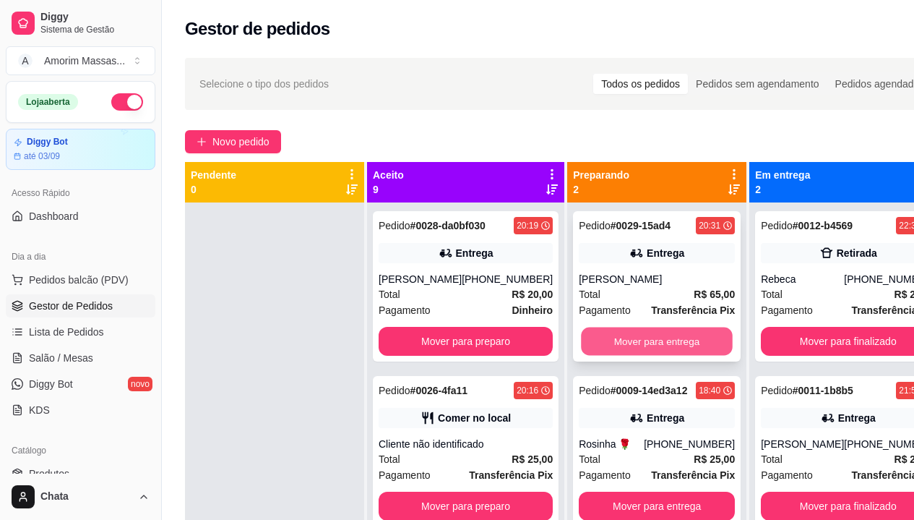
click at [619, 346] on button "Mover para entrega" at bounding box center [657, 341] width 152 height 28
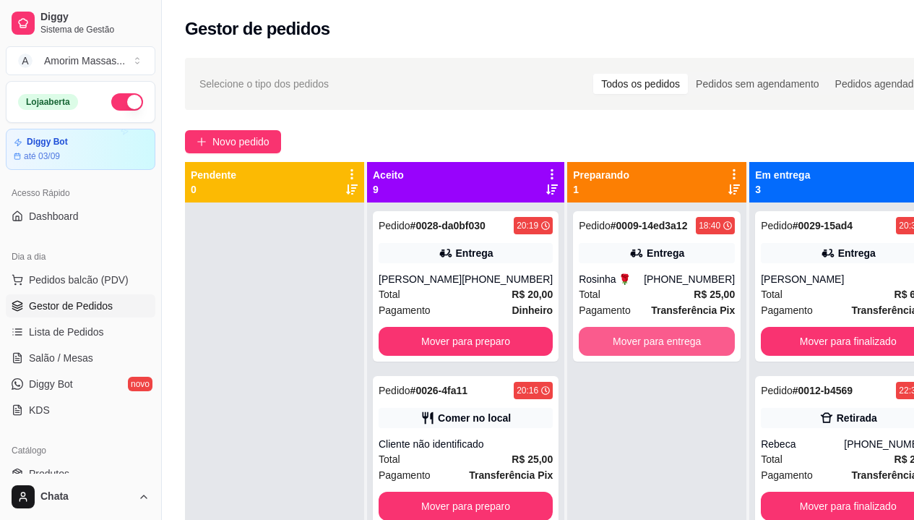
drag, startPoint x: 674, startPoint y: 342, endPoint x: 341, endPoint y: 343, distance: 333.2
click at [328, 341] on div at bounding box center [274, 462] width 179 height 520
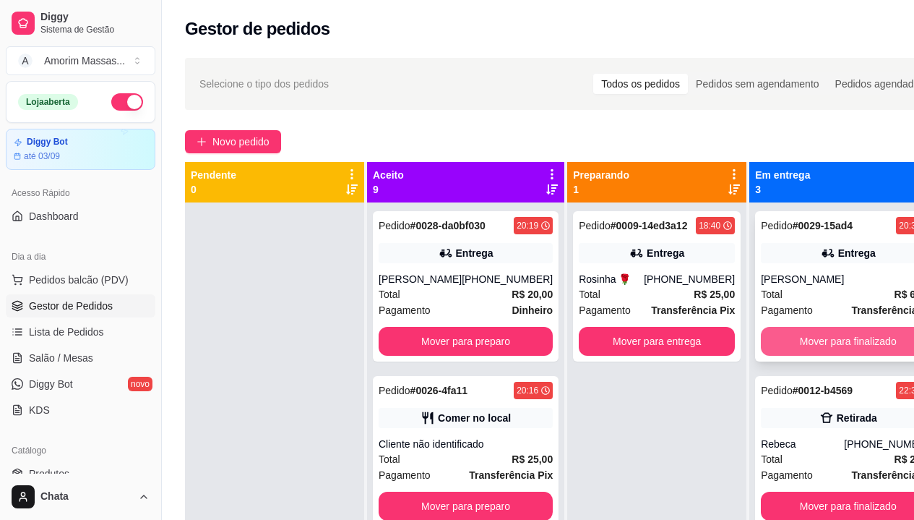
click at [820, 333] on button "Mover para finalizado" at bounding box center [848, 341] width 174 height 29
click at [820, 333] on button "Mover para finalizado" at bounding box center [848, 341] width 169 height 28
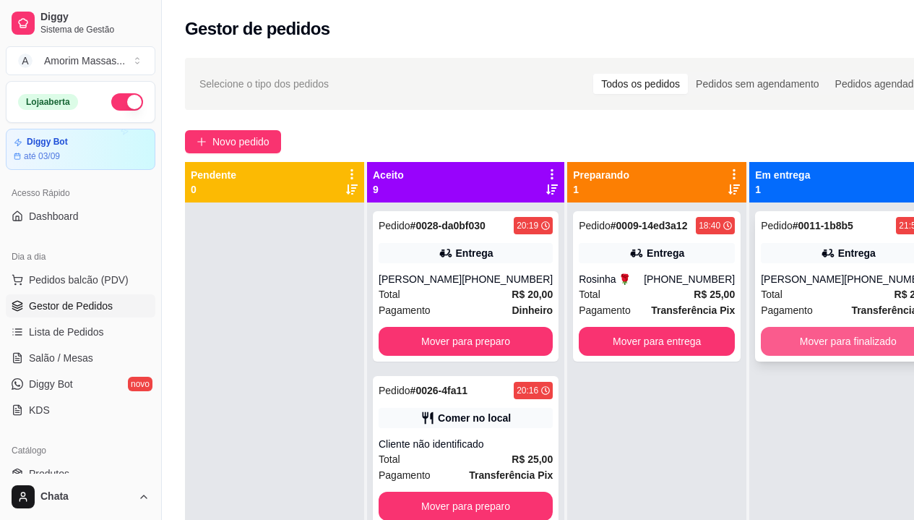
click at [820, 341] on button "Mover para finalizado" at bounding box center [848, 341] width 174 height 29
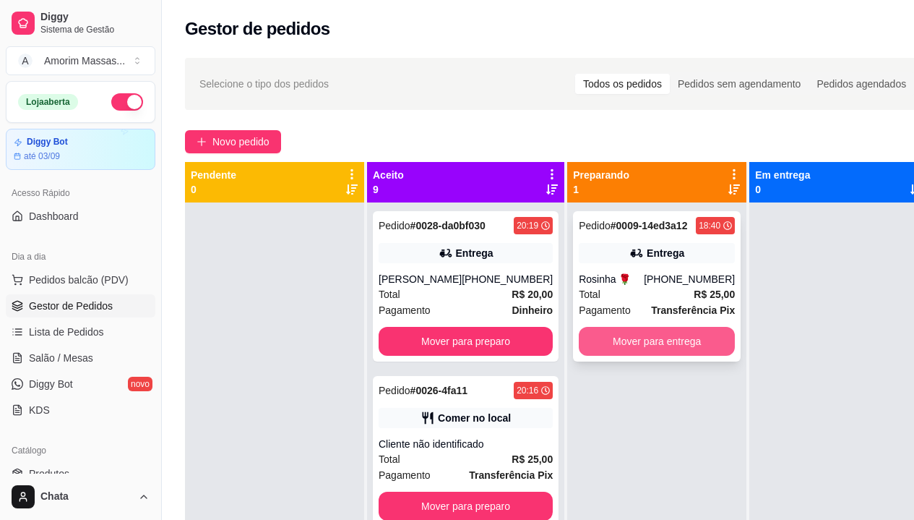
click at [640, 341] on button "Mover para entrega" at bounding box center [657, 341] width 156 height 29
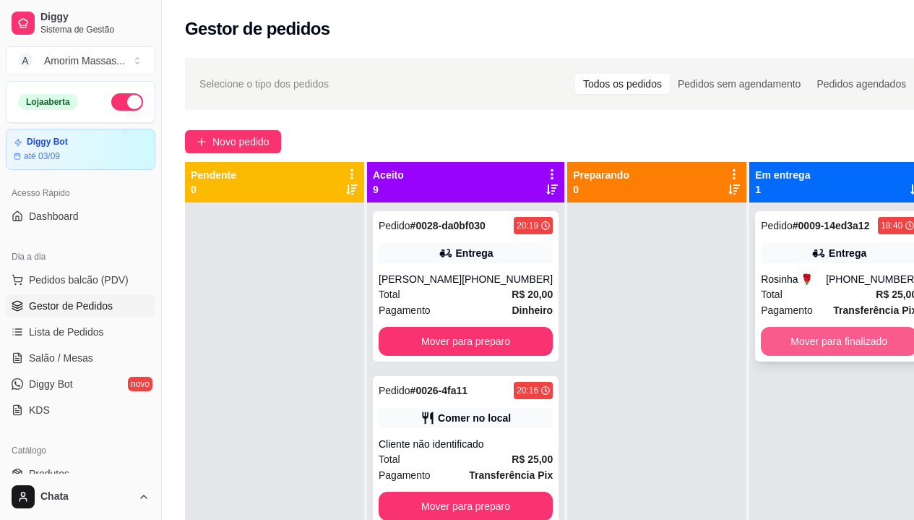
click at [761, 342] on button "Mover para finalizado" at bounding box center [839, 341] width 156 height 29
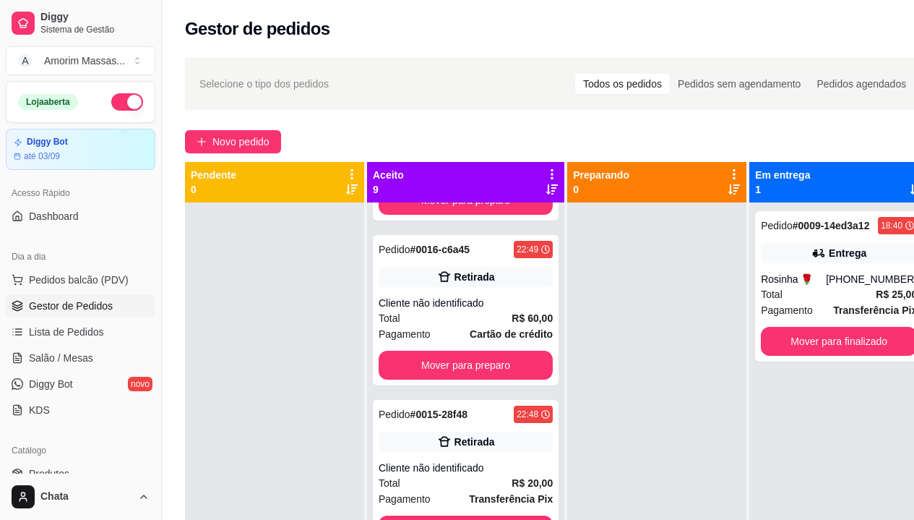
scroll to position [723, 0]
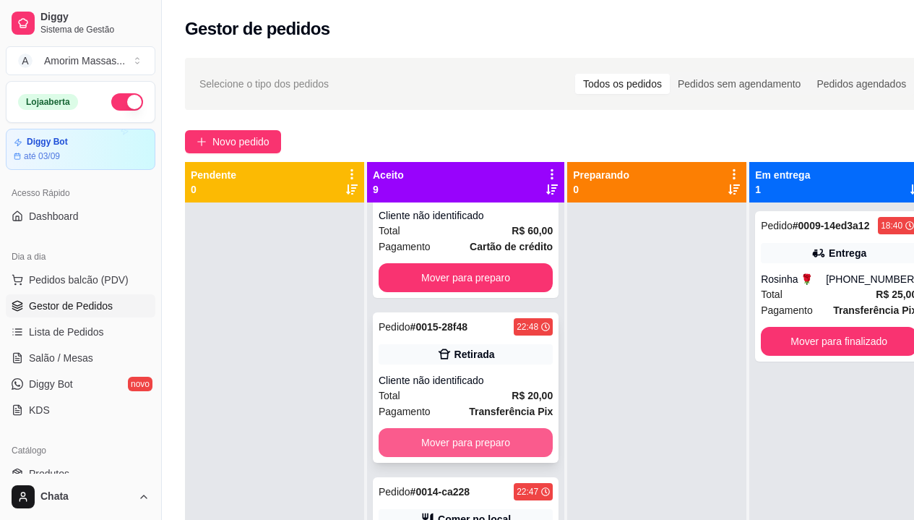
click at [429, 457] on button "Mover para preparo" at bounding box center [466, 442] width 174 height 29
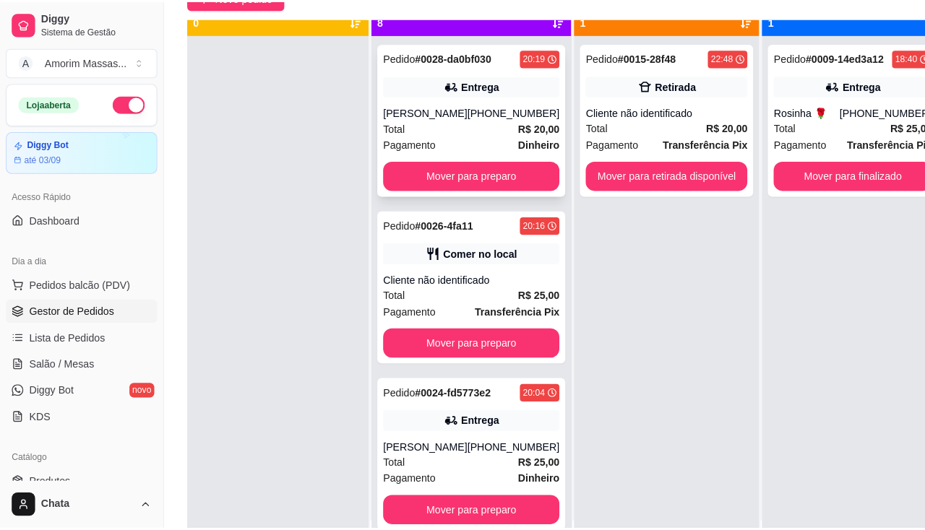
scroll to position [0, 0]
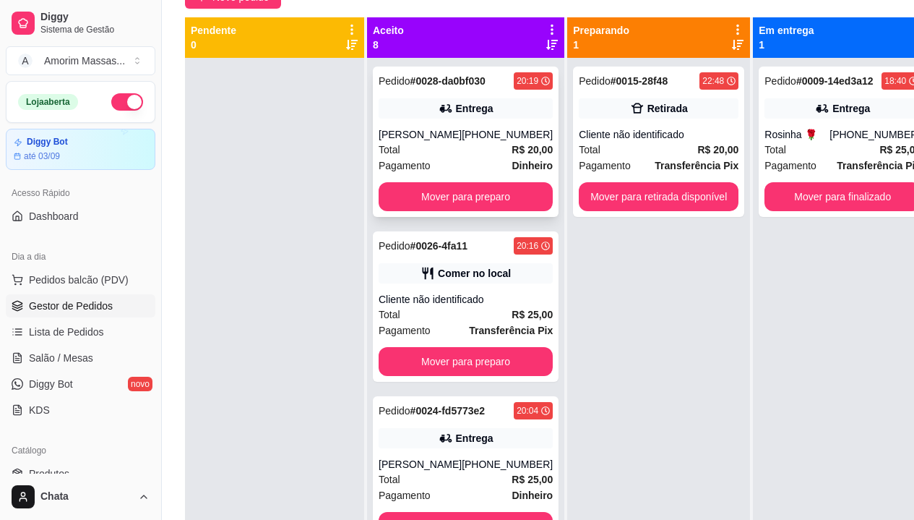
click at [441, 142] on div "[PERSON_NAME]" at bounding box center [420, 134] width 83 height 14
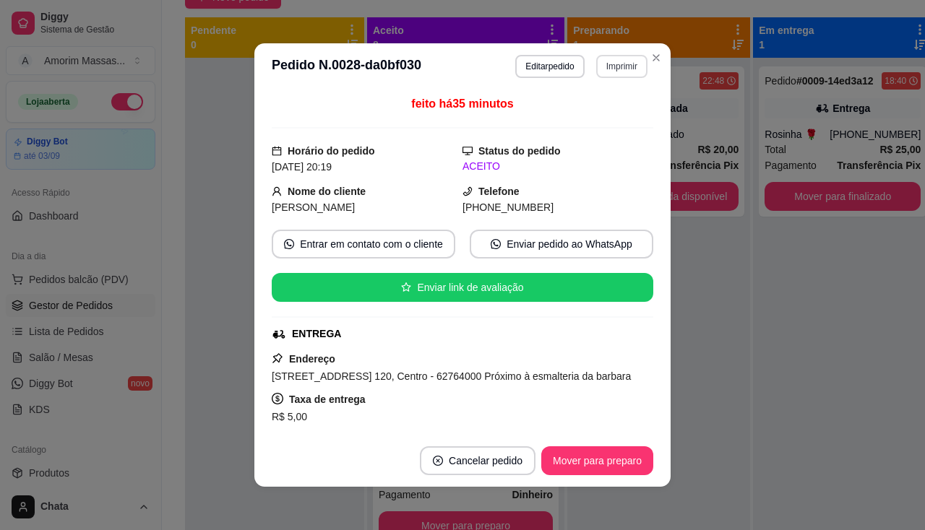
click at [618, 67] on button "Imprimir" at bounding box center [621, 66] width 51 height 23
click at [587, 118] on button "IMPRESSORA" at bounding box center [590, 117] width 105 height 23
click at [608, 469] on button "Mover para preparo" at bounding box center [597, 461] width 108 height 28
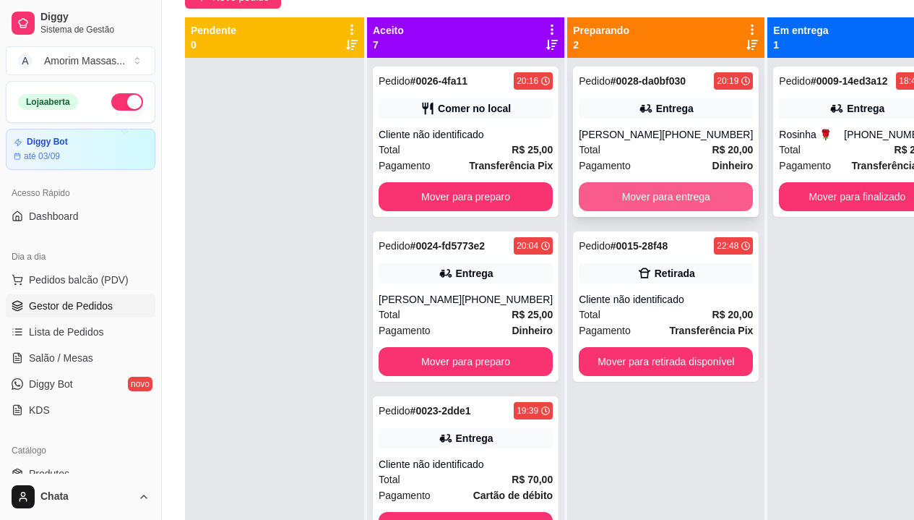
click at [635, 192] on button "Mover para entrega" at bounding box center [666, 196] width 174 height 29
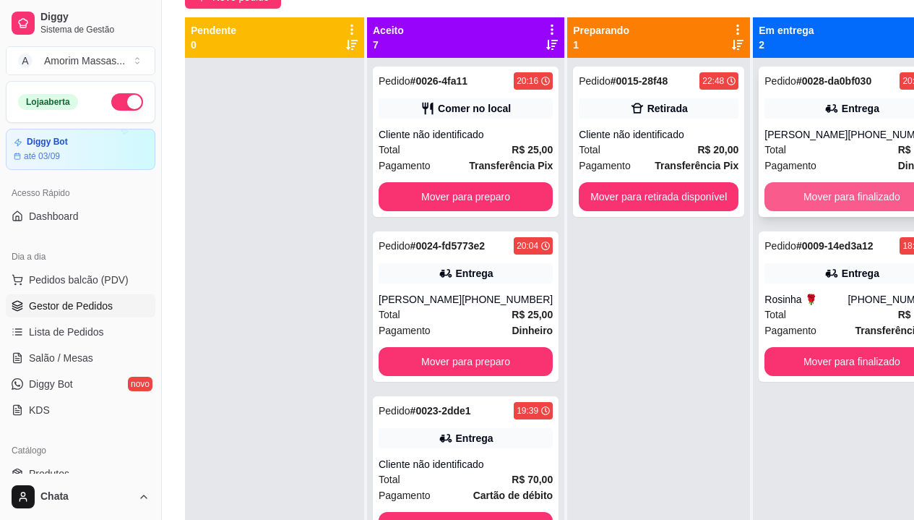
click at [806, 199] on button "Mover para finalizado" at bounding box center [852, 196] width 174 height 29
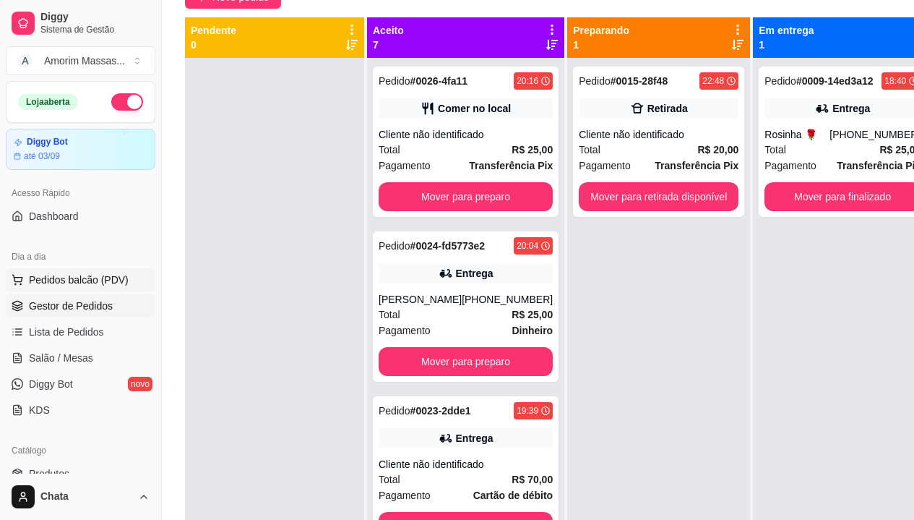
click at [61, 278] on span "Pedidos balcão (PDV)" at bounding box center [79, 279] width 100 height 14
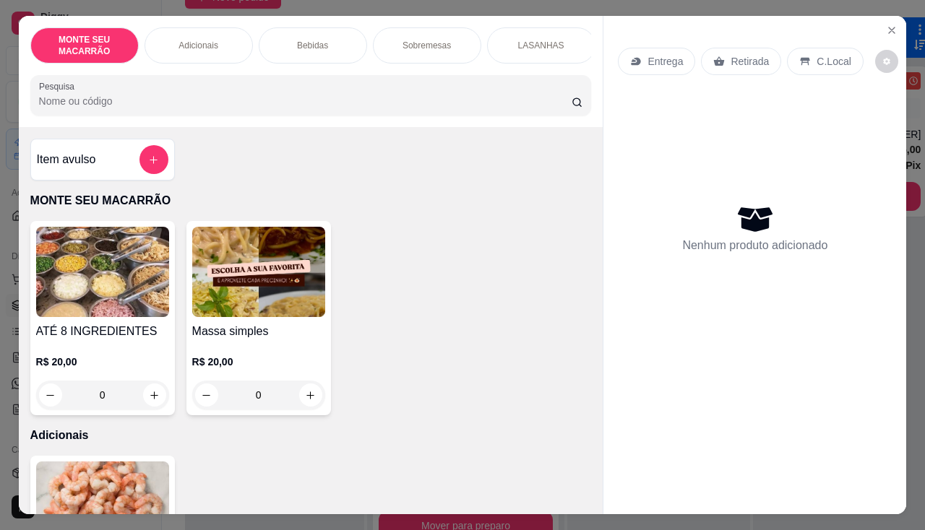
click at [303, 399] on div "0" at bounding box center [258, 395] width 133 height 29
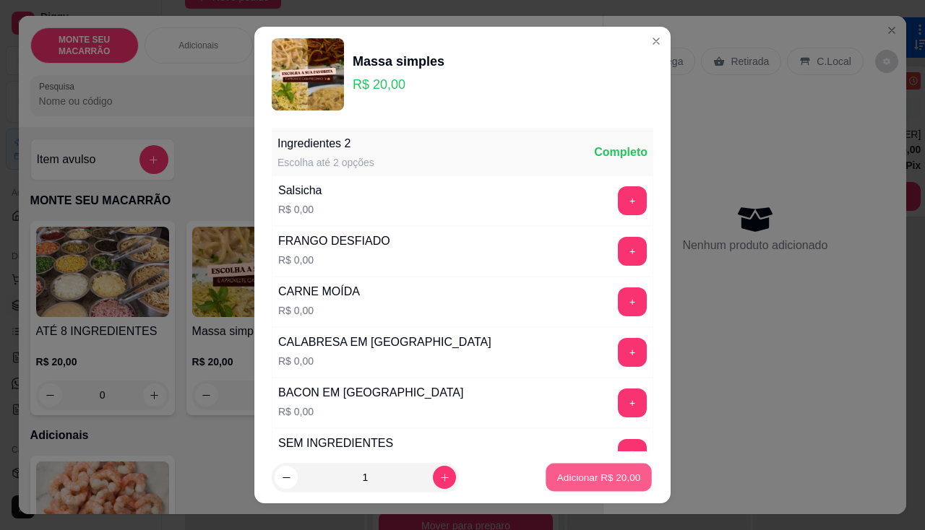
click at [587, 465] on button "Adicionar R$ 20,00" at bounding box center [599, 478] width 106 height 28
type input "1"
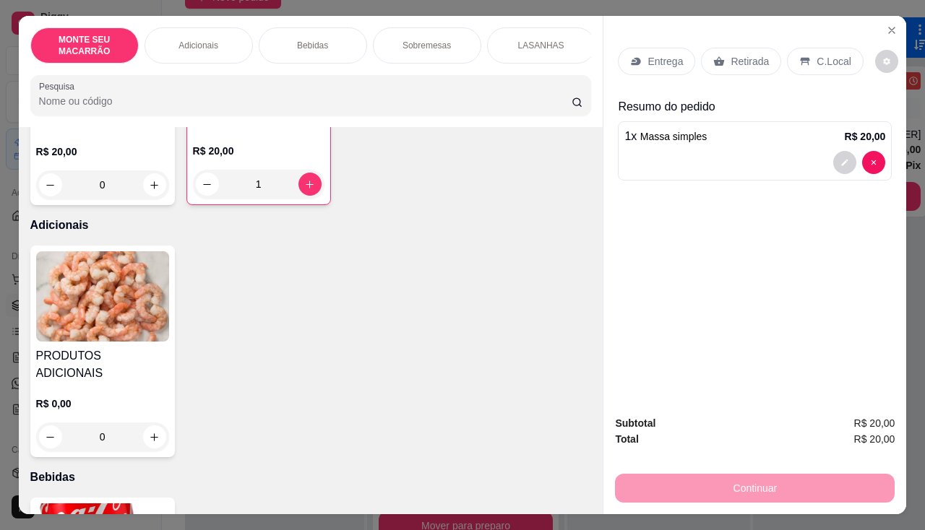
scroll to position [289, 0]
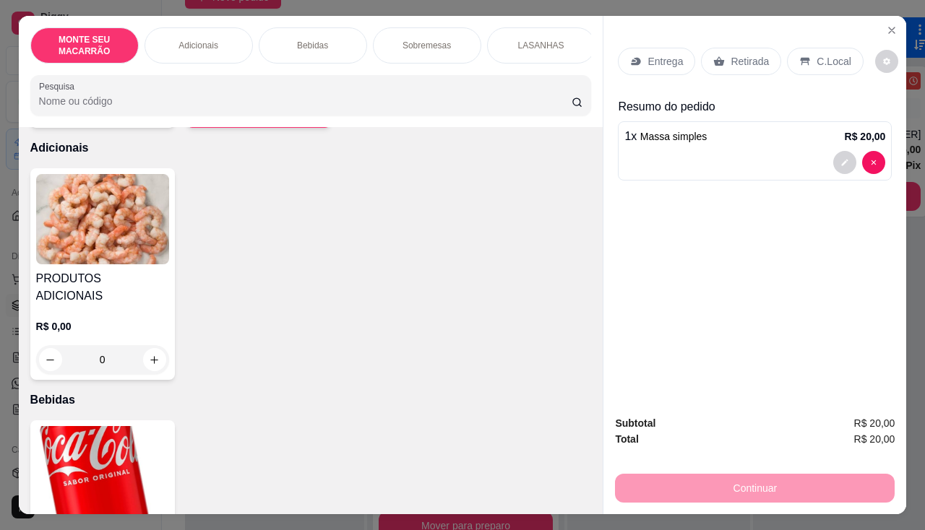
drag, startPoint x: 97, startPoint y: 134, endPoint x: 91, endPoint y: 171, distance: 36.6
click at [97, 140] on div "Item avulso MONTE SEU MACARRÃO ATÉ 8 INGREDIENTES R$ 20,00 0 Massa simples R$ 2…" at bounding box center [311, 320] width 585 height 387
click at [90, 202] on img at bounding box center [102, 219] width 133 height 90
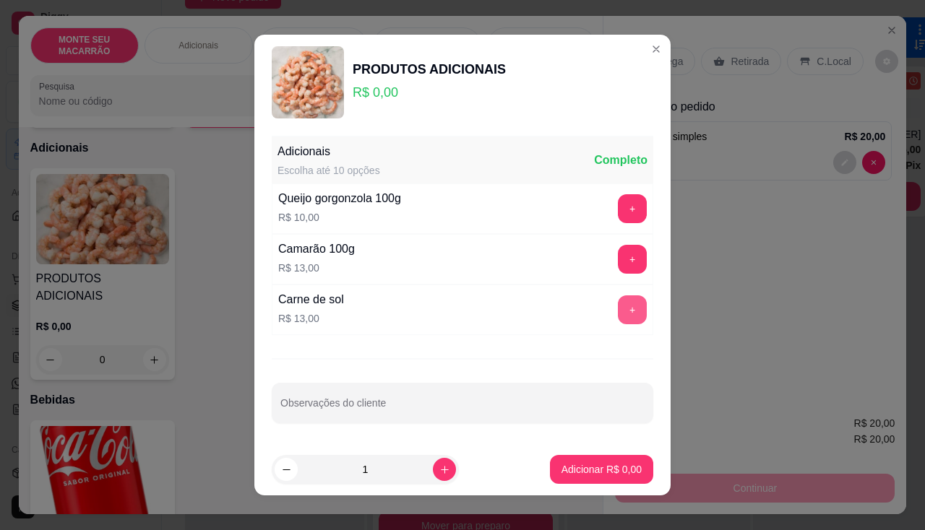
click at [618, 304] on button "+" at bounding box center [632, 310] width 29 height 29
click at [601, 469] on p "Adicionar R$ 13,00" at bounding box center [599, 470] width 86 height 14
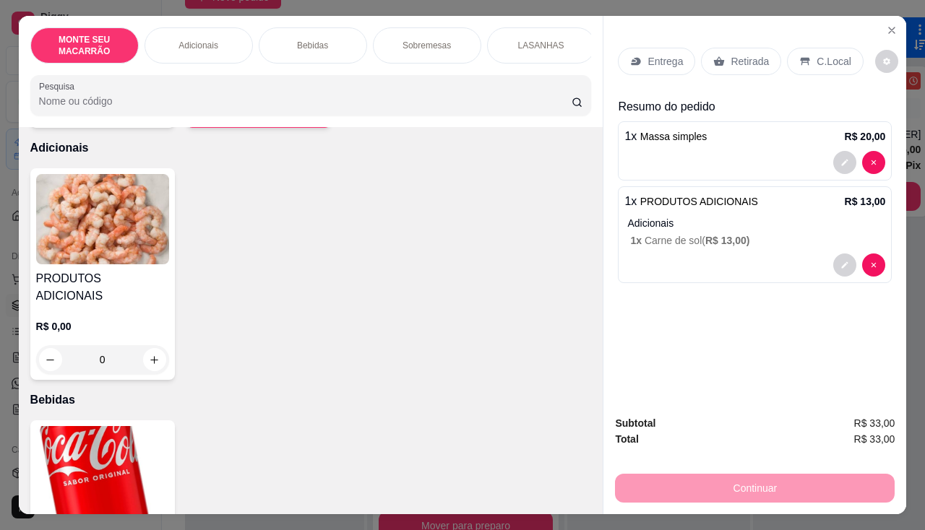
scroll to position [506, 0]
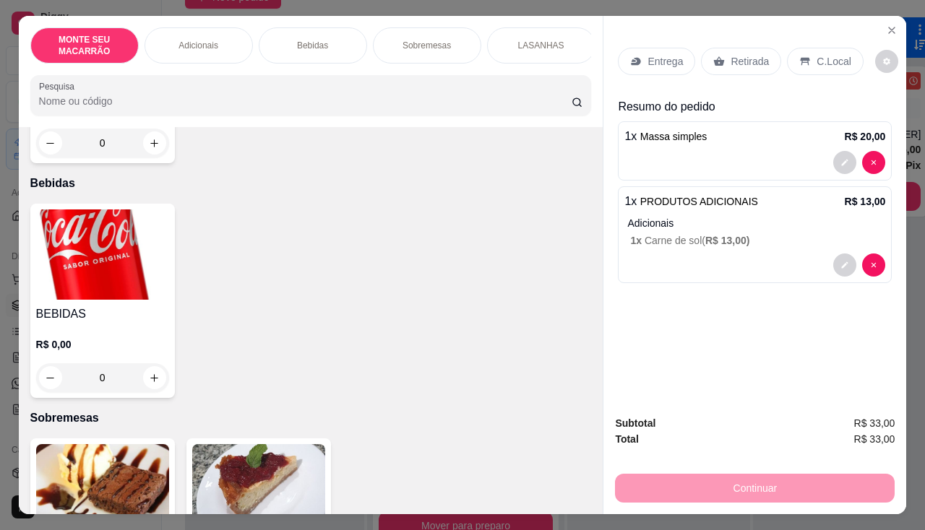
click at [96, 260] on img at bounding box center [102, 255] width 133 height 90
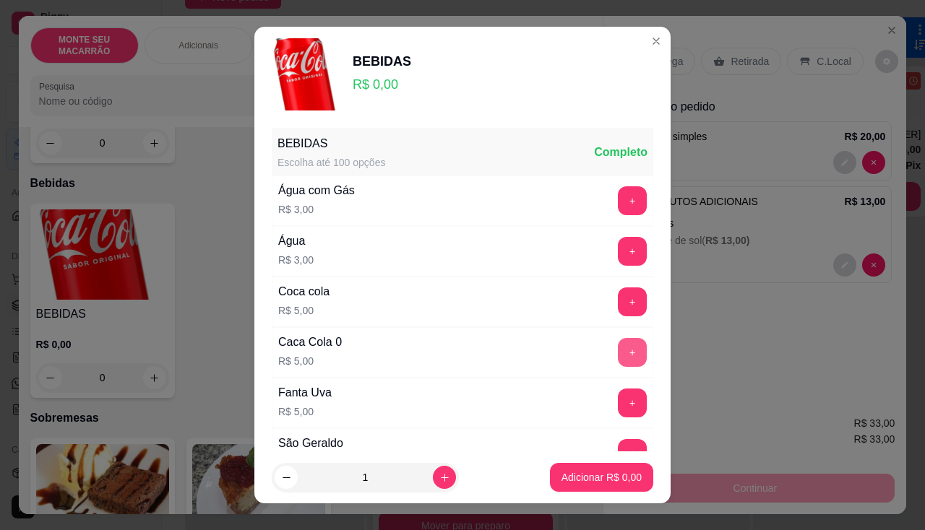
click at [618, 355] on button "+" at bounding box center [632, 352] width 29 height 29
click at [619, 483] on p "Adicionar R$ 5,00" at bounding box center [602, 477] width 80 height 14
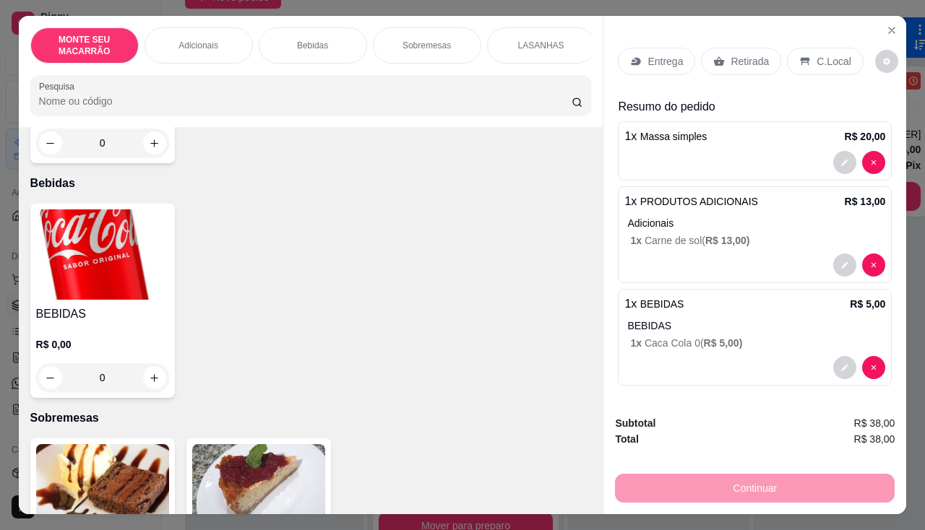
click at [659, 54] on p "Entrega" at bounding box center [665, 61] width 35 height 14
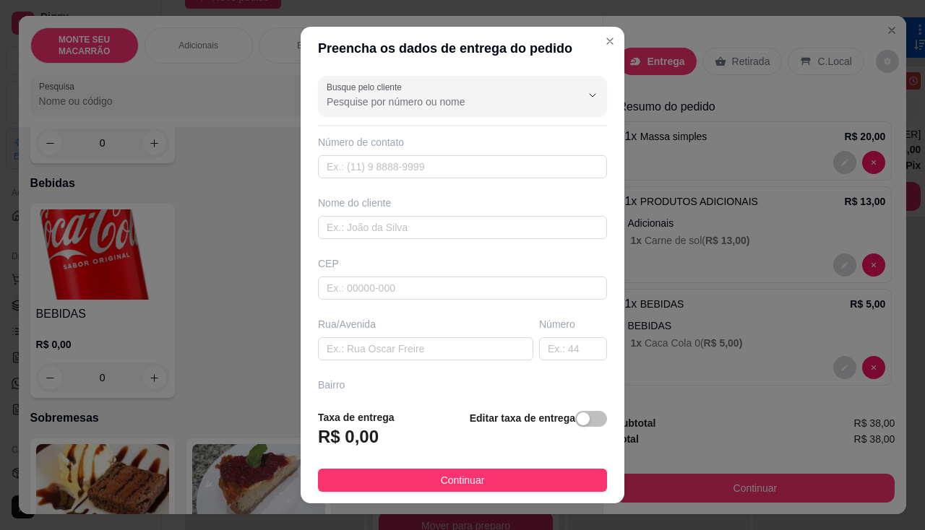
drag, startPoint x: 366, startPoint y: 442, endPoint x: 386, endPoint y: 444, distance: 19.7
click at [370, 442] on h3 "R$ 0,00" at bounding box center [348, 437] width 61 height 23
click at [577, 416] on div "button" at bounding box center [583, 419] width 13 height 13
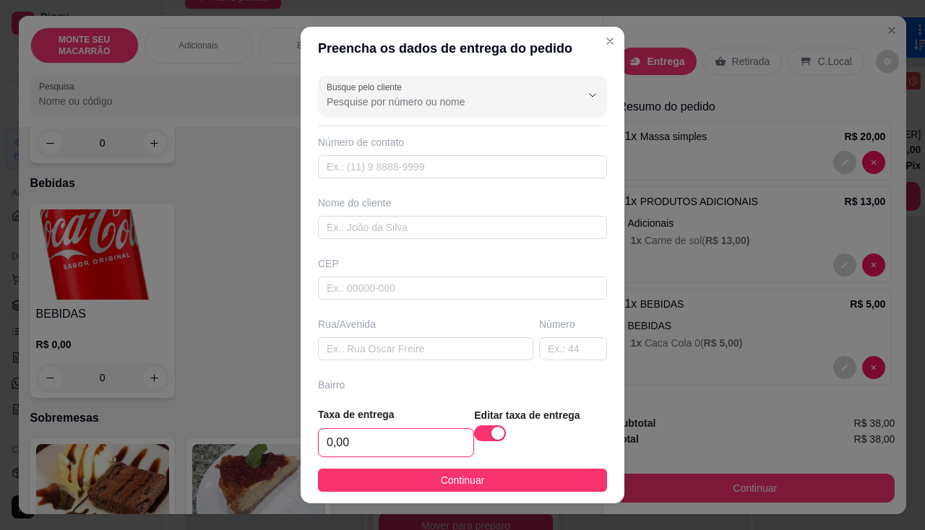
click at [367, 443] on input "0,00" at bounding box center [396, 442] width 155 height 27
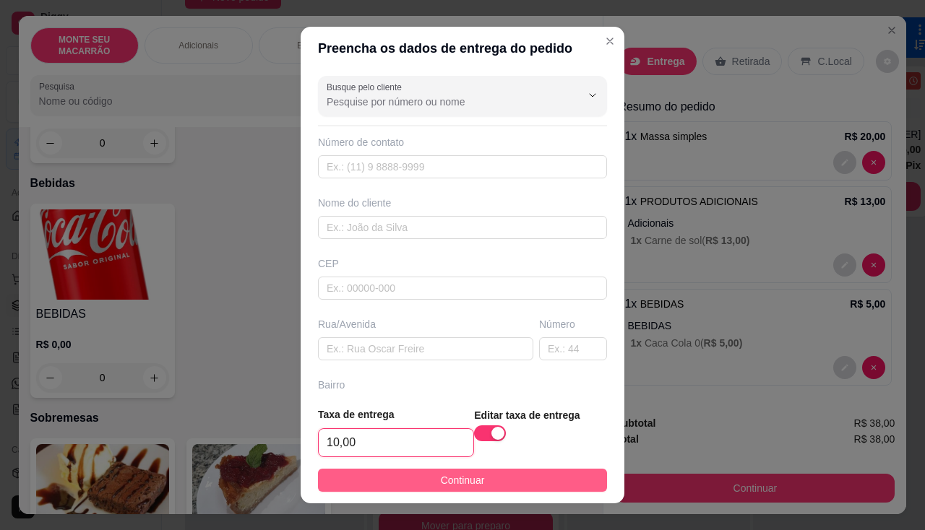
type input "10,00"
click at [425, 478] on button "Continuar" at bounding box center [462, 480] width 289 height 23
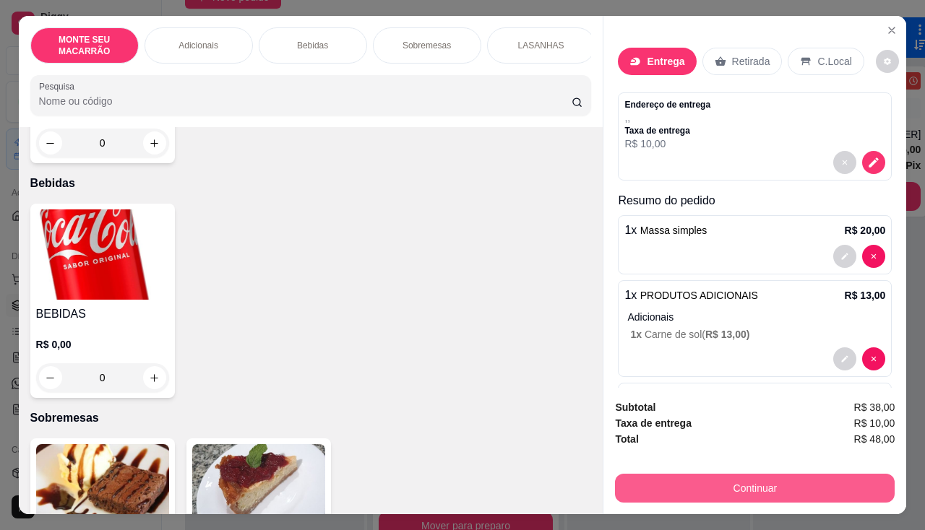
click at [739, 483] on button "Continuar" at bounding box center [755, 488] width 280 height 29
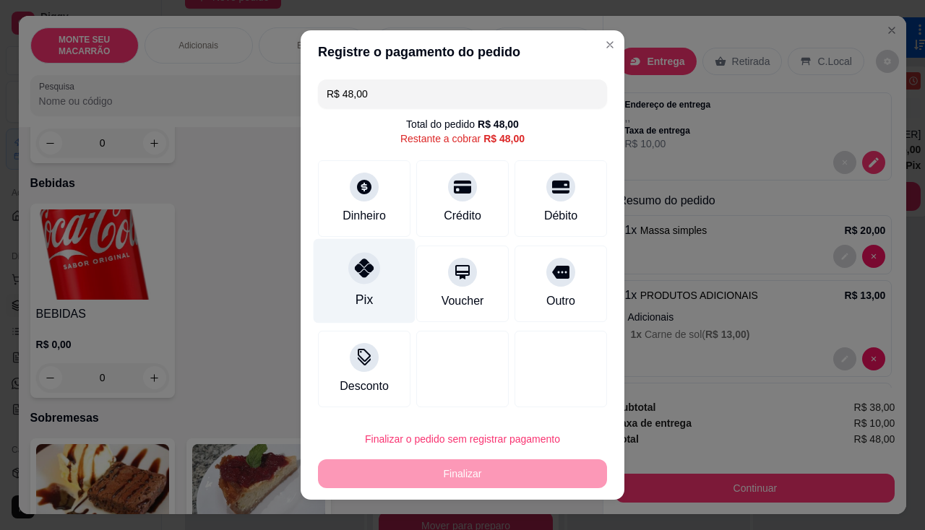
click at [348, 274] on div at bounding box center [364, 268] width 32 height 32
type input "R$ 0,00"
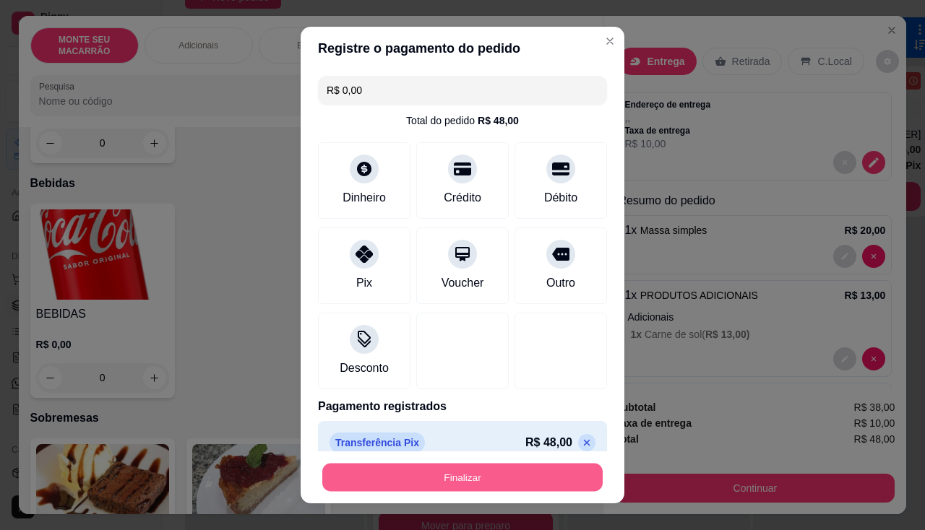
click at [441, 478] on button "Finalizar" at bounding box center [462, 478] width 280 height 28
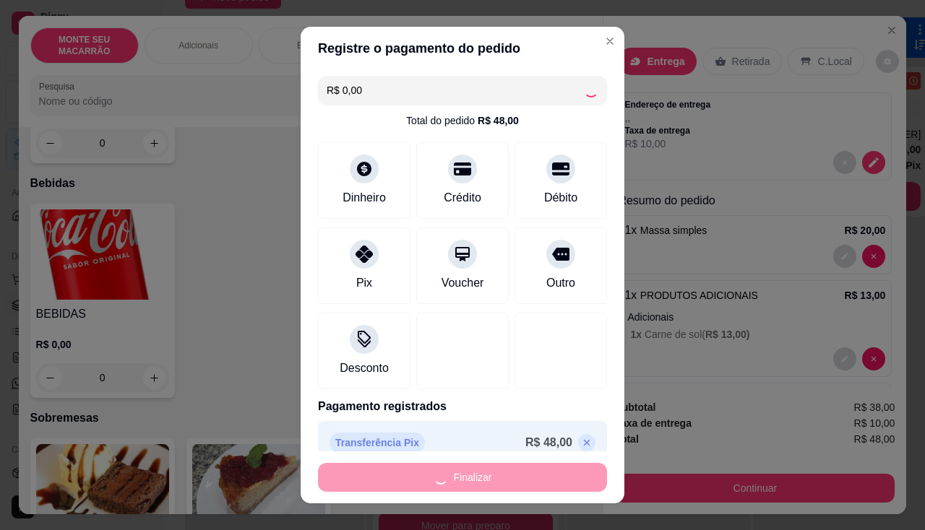
type input "0"
type input "-R$ 48,00"
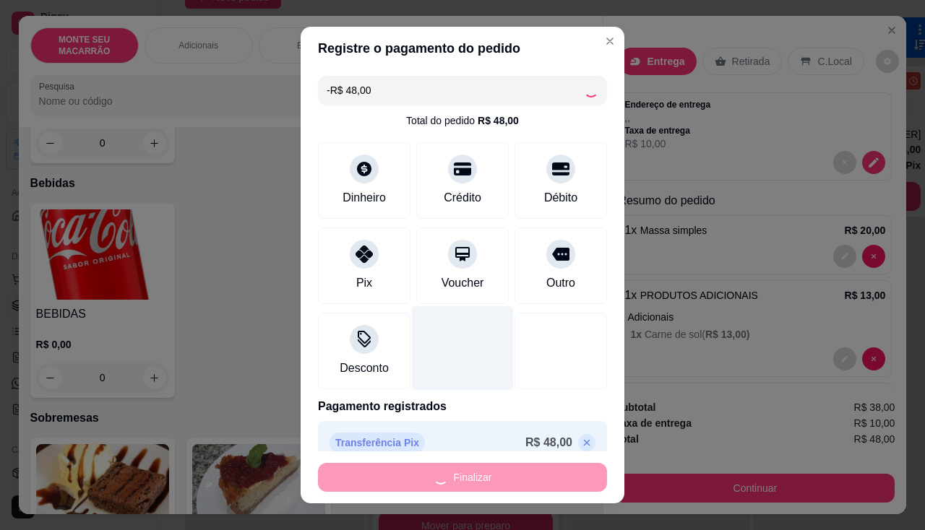
scroll to position [504, 0]
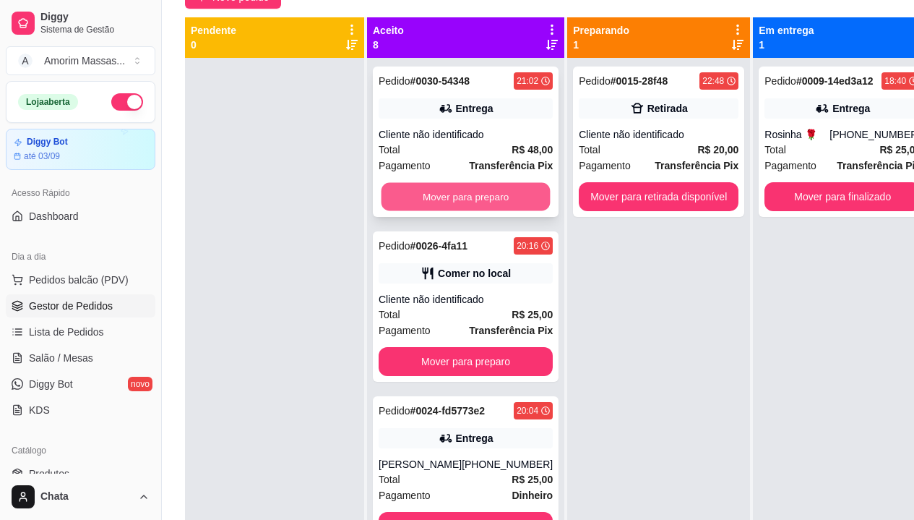
click at [442, 198] on button "Mover para preparo" at bounding box center [466, 197] width 169 height 28
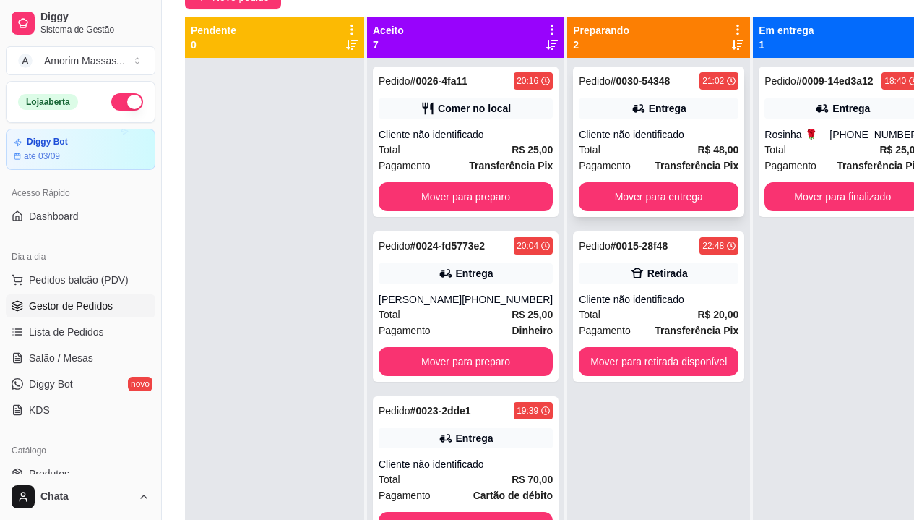
click at [632, 97] on div "Pedido # 0030-54348 21:02 Entrega Cliente não identificado Total R$ 48,00 Pagam…" at bounding box center [658, 141] width 171 height 150
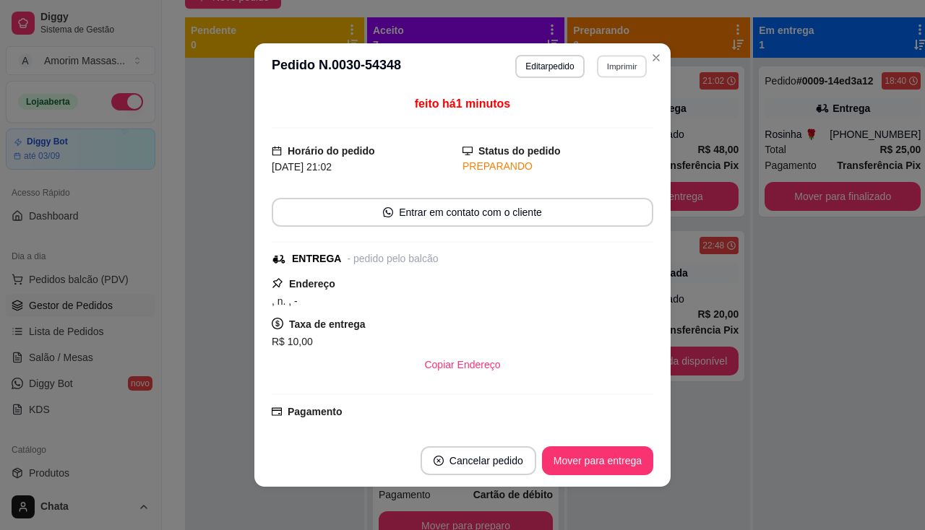
click at [609, 68] on button "Imprimir" at bounding box center [622, 66] width 50 height 22
click at [550, 120] on button "IMPRESSORA" at bounding box center [590, 117] width 105 height 23
